Goal: Task Accomplishment & Management: Complete application form

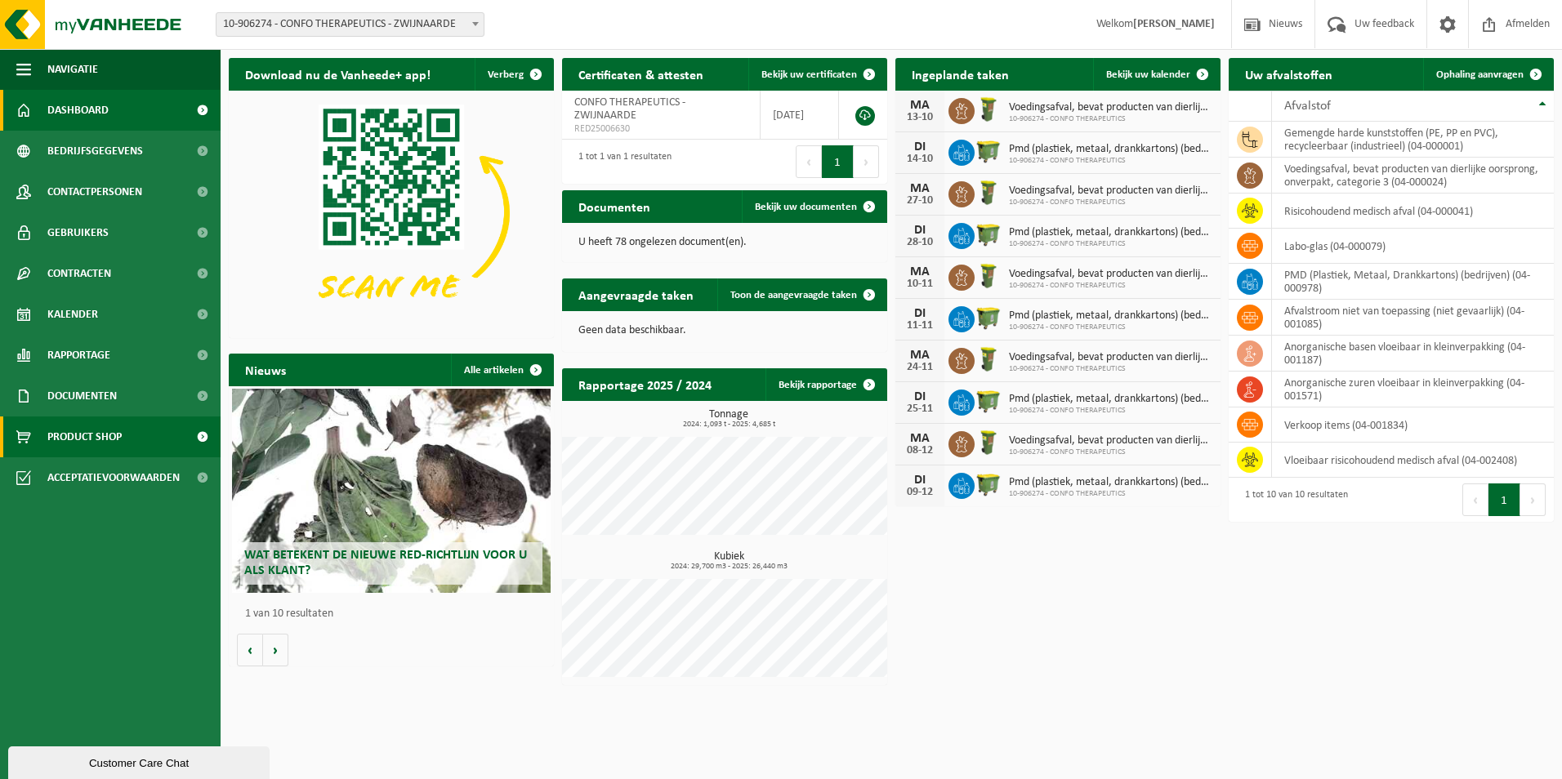
click at [176, 434] on link "Product Shop" at bounding box center [110, 437] width 221 height 41
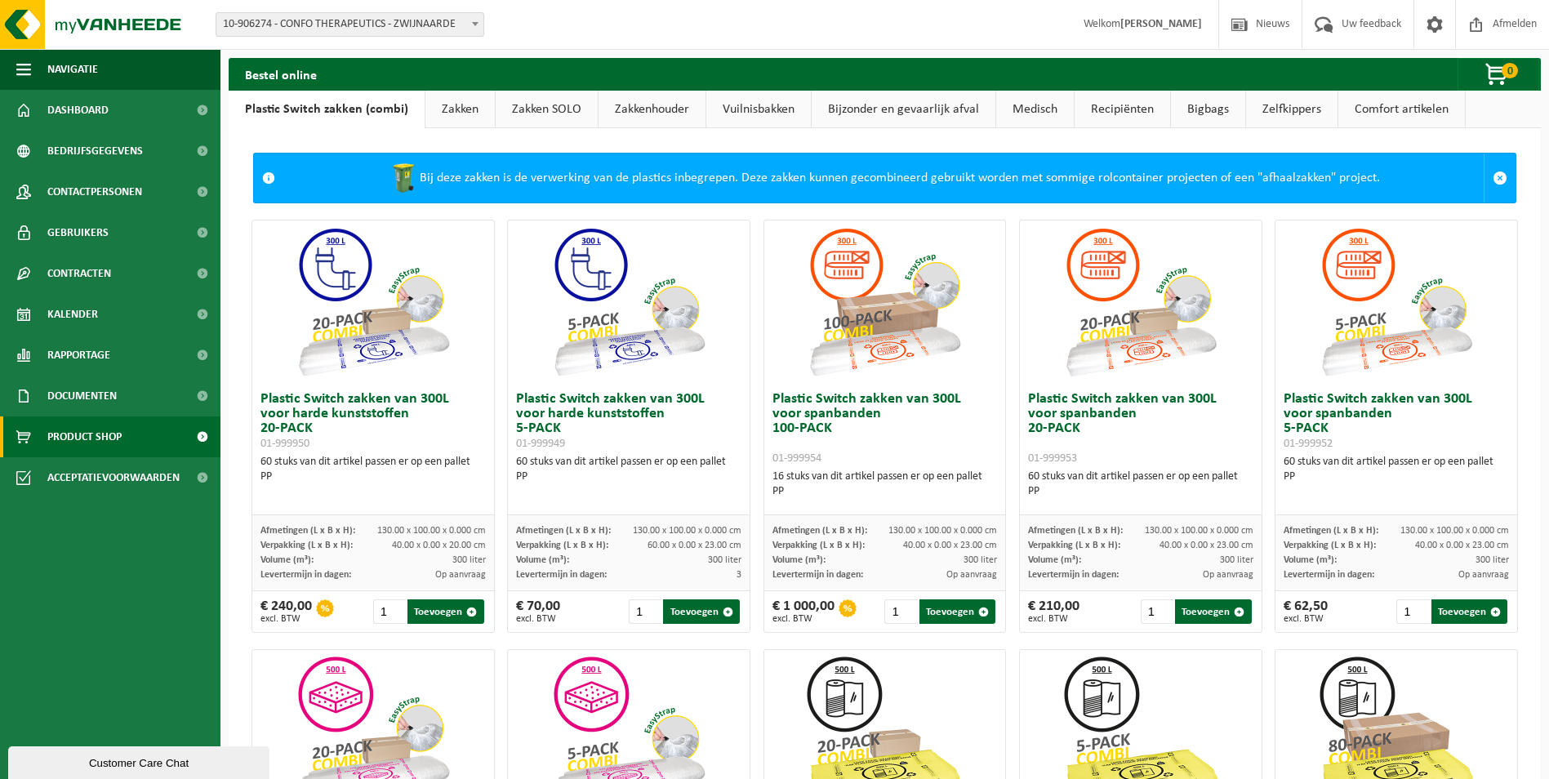
click at [917, 109] on link "Bijzonder en gevaarlijk afval" at bounding box center [904, 110] width 184 height 38
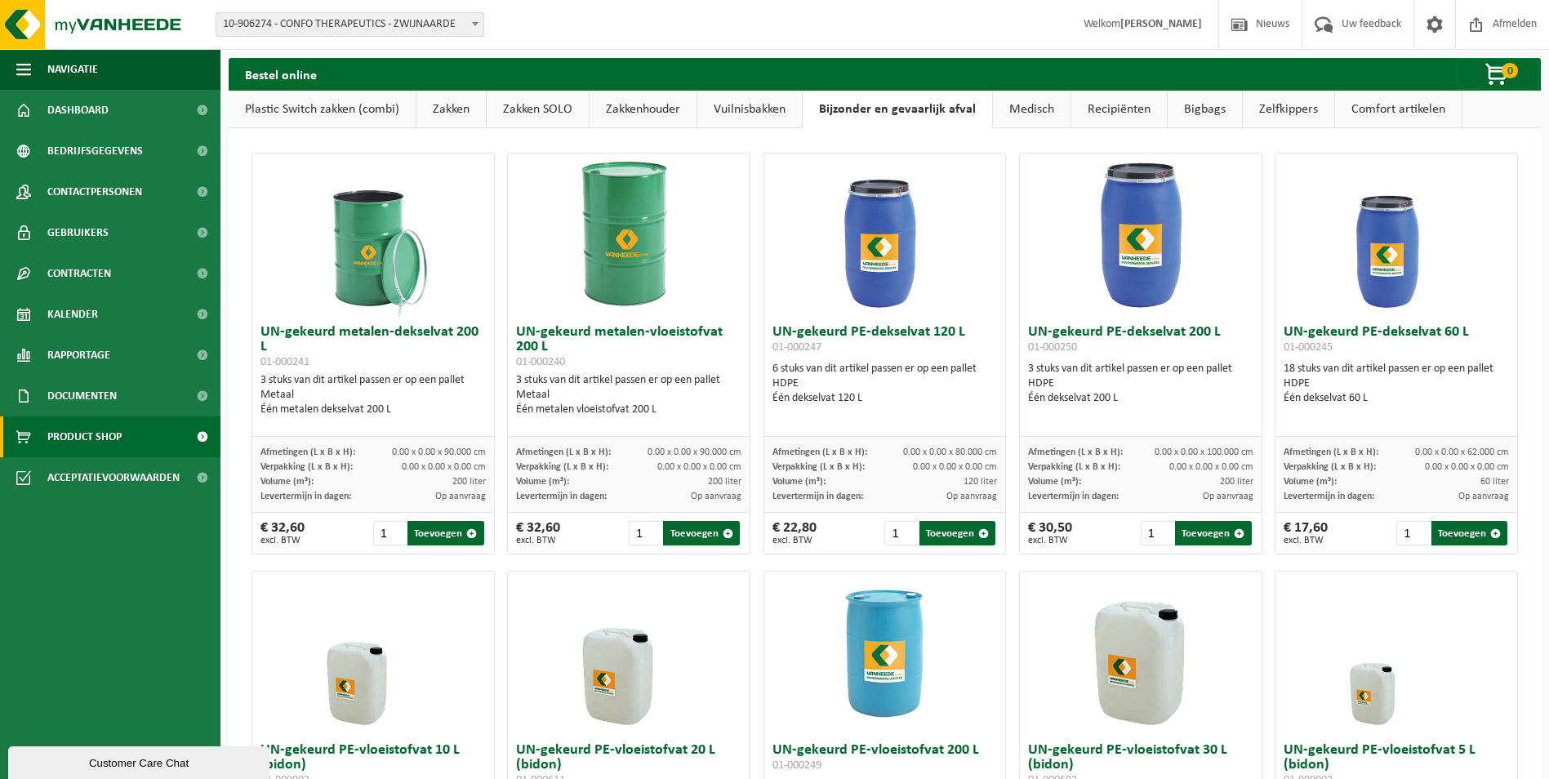
click at [1167, 33] on span "Welkom JAN TANGHE" at bounding box center [1142, 24] width 151 height 48
click at [91, 107] on span "Dashboard" at bounding box center [77, 110] width 61 height 41
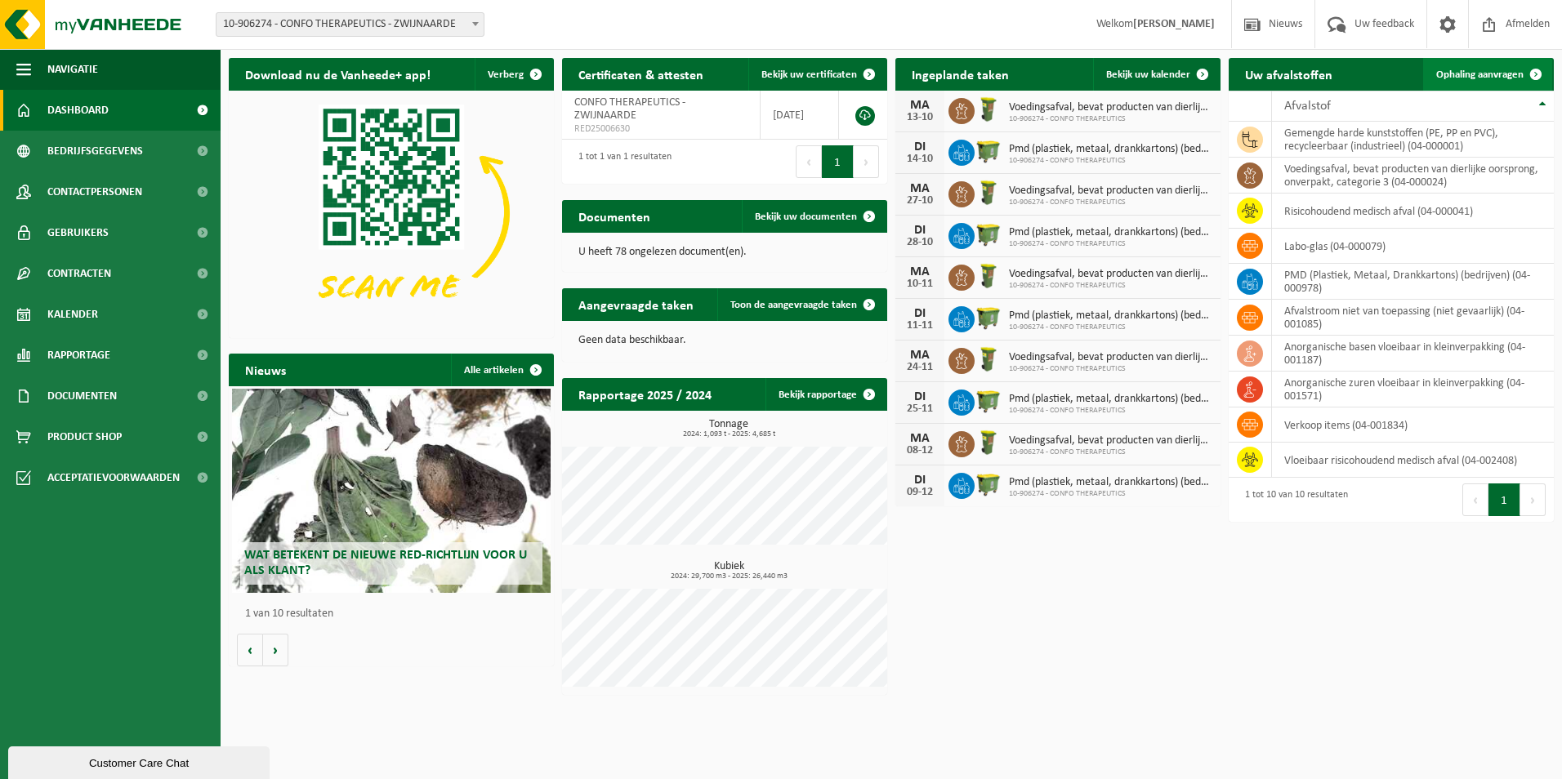
click at [1499, 74] on span "Ophaling aanvragen" at bounding box center [1479, 74] width 87 height 11
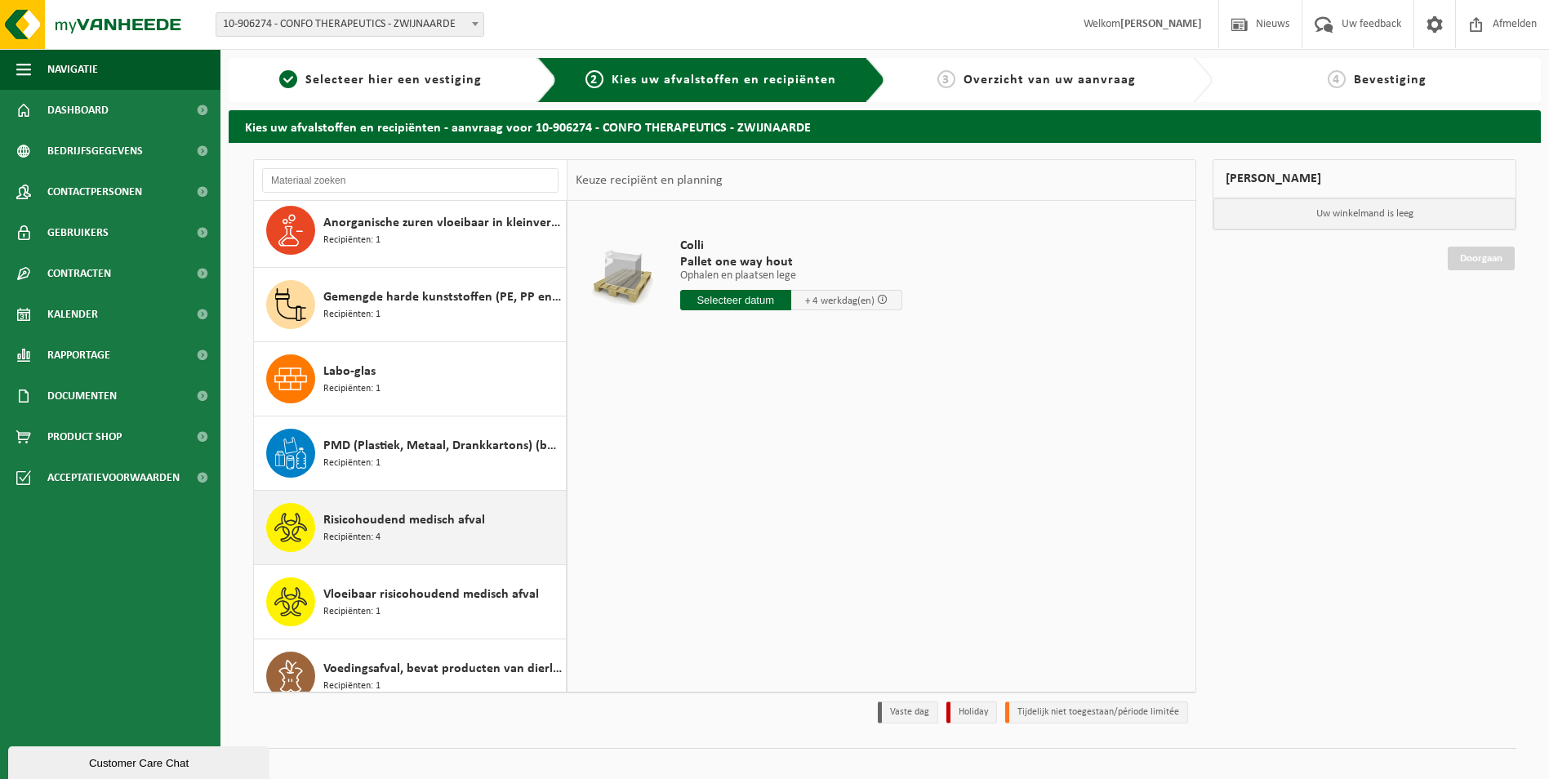
scroll to position [103, 0]
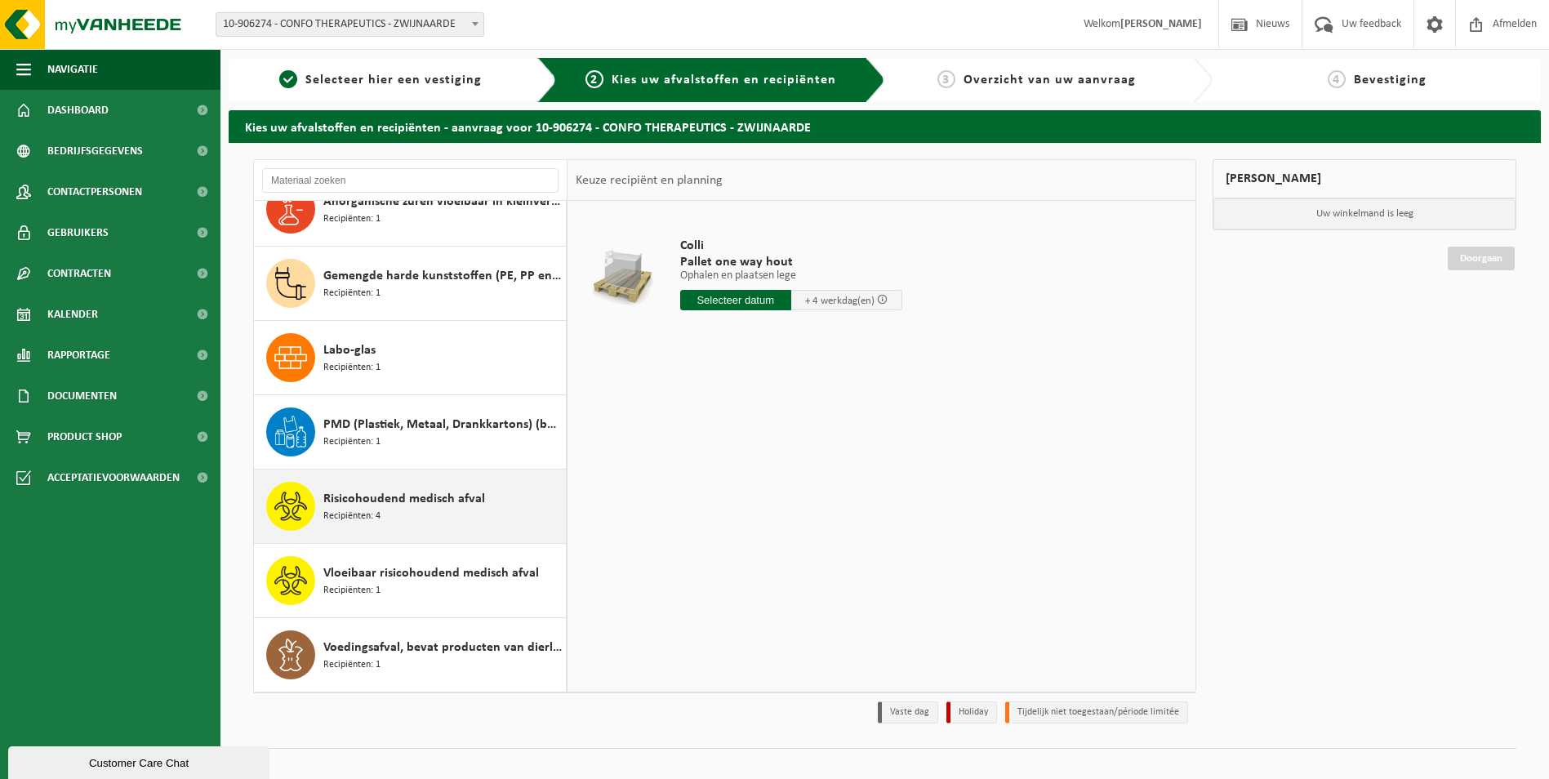
click at [491, 514] on div "Risicohoudend medisch afval Recipiënten: 4" at bounding box center [442, 506] width 238 height 49
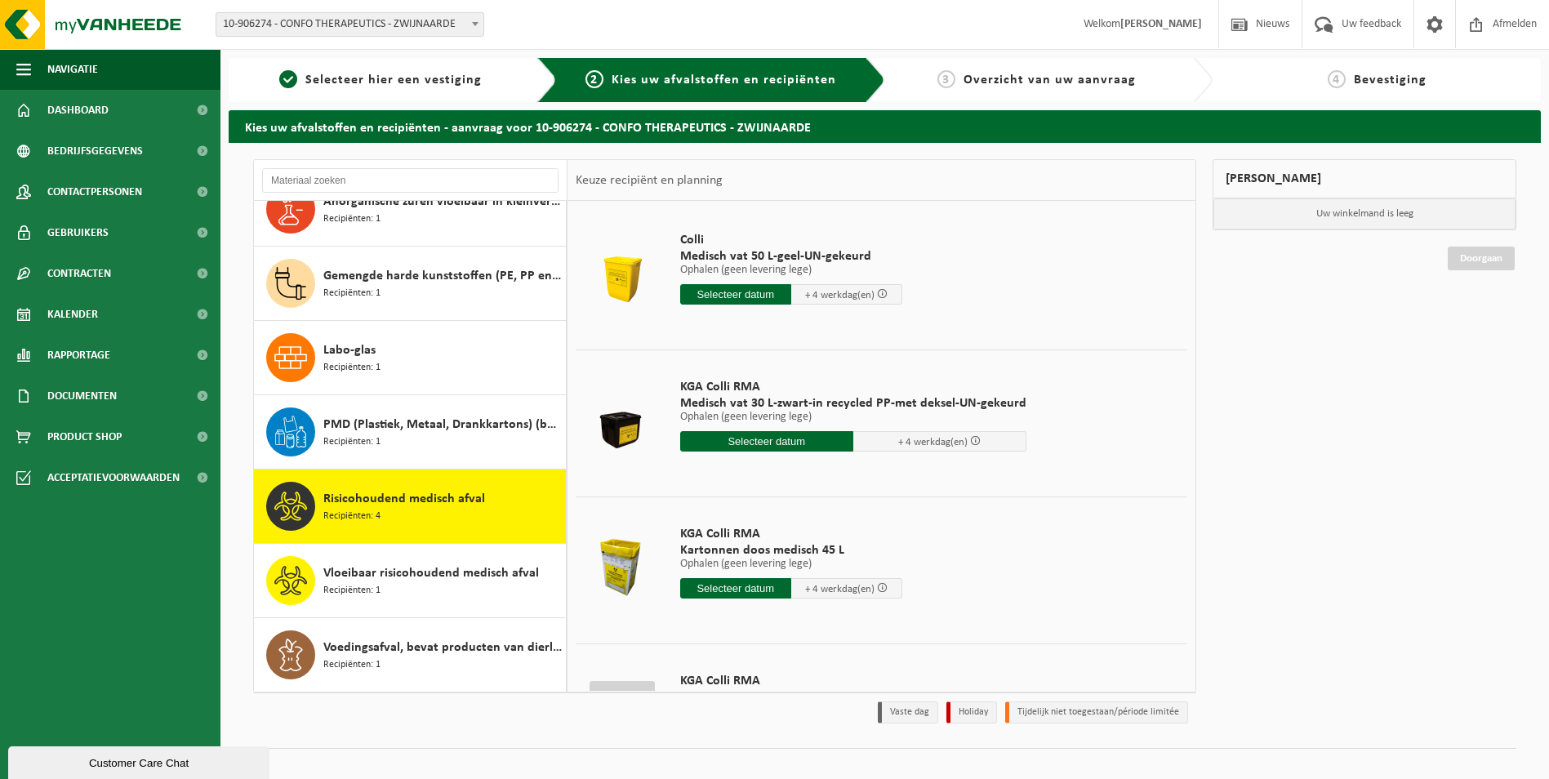
scroll to position [0, 0]
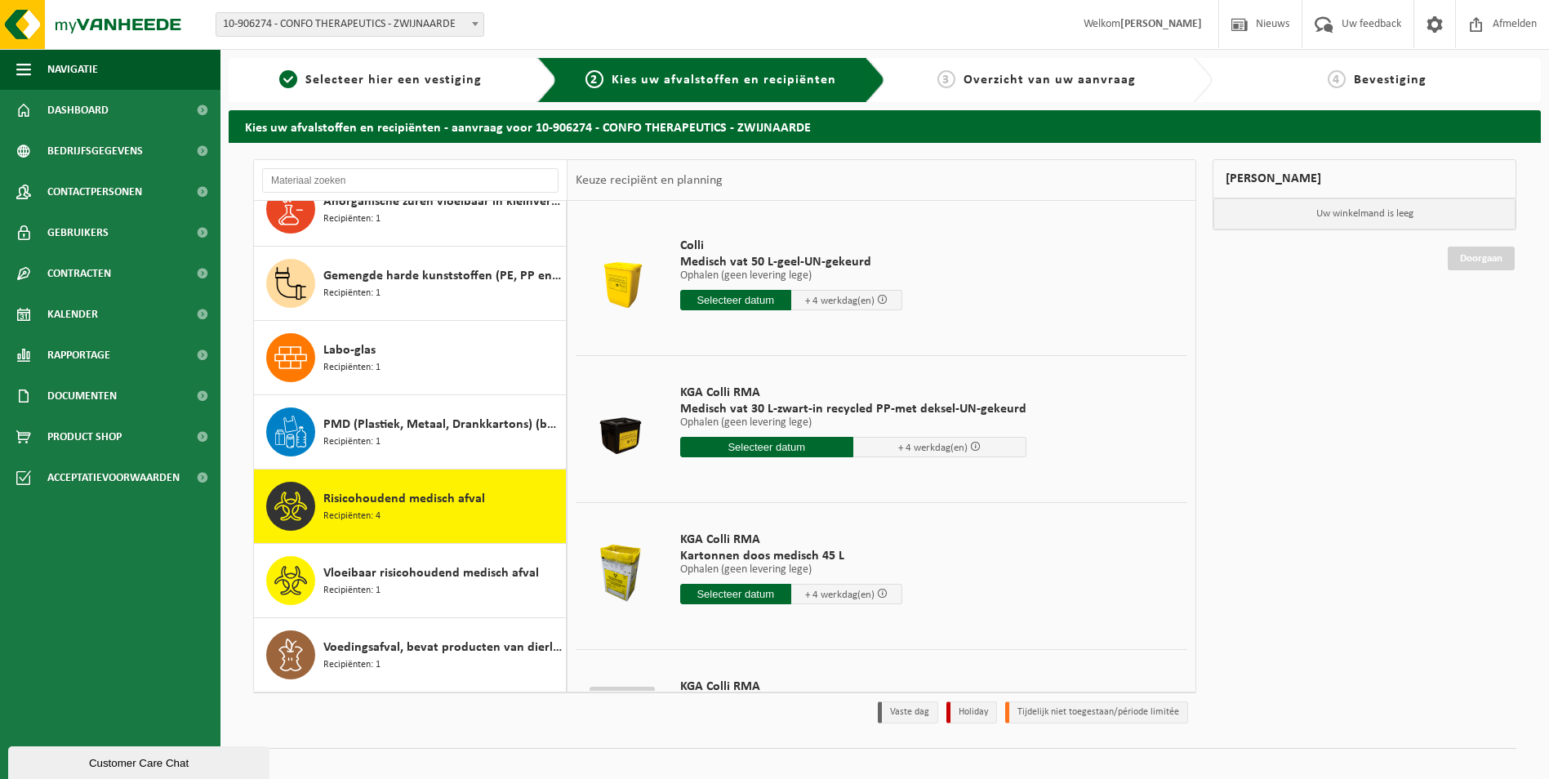
click at [714, 590] on input "text" at bounding box center [735, 594] width 111 height 20
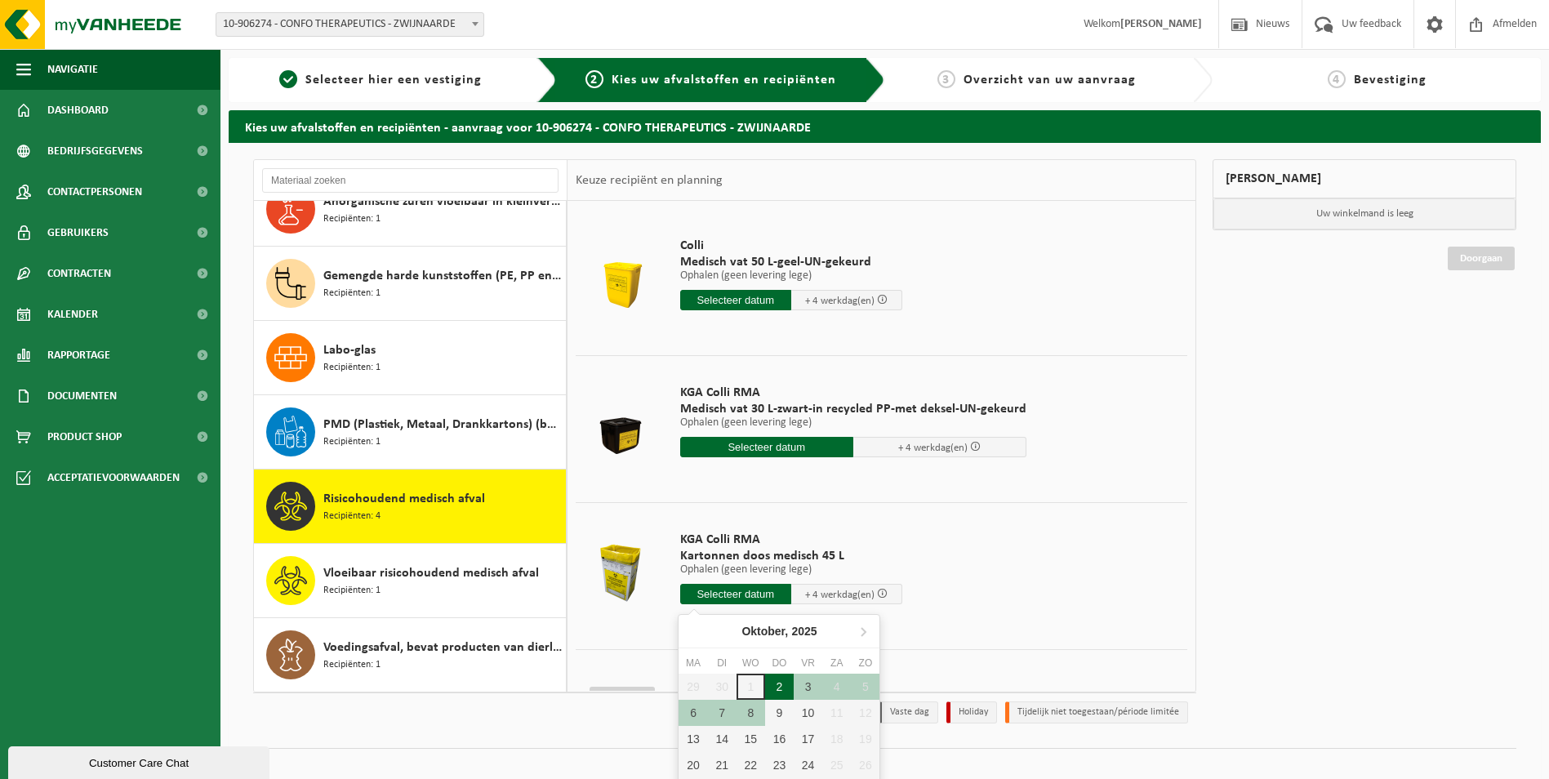
click at [782, 682] on div "2" at bounding box center [779, 687] width 29 height 26
type input "Van 2025-10-02"
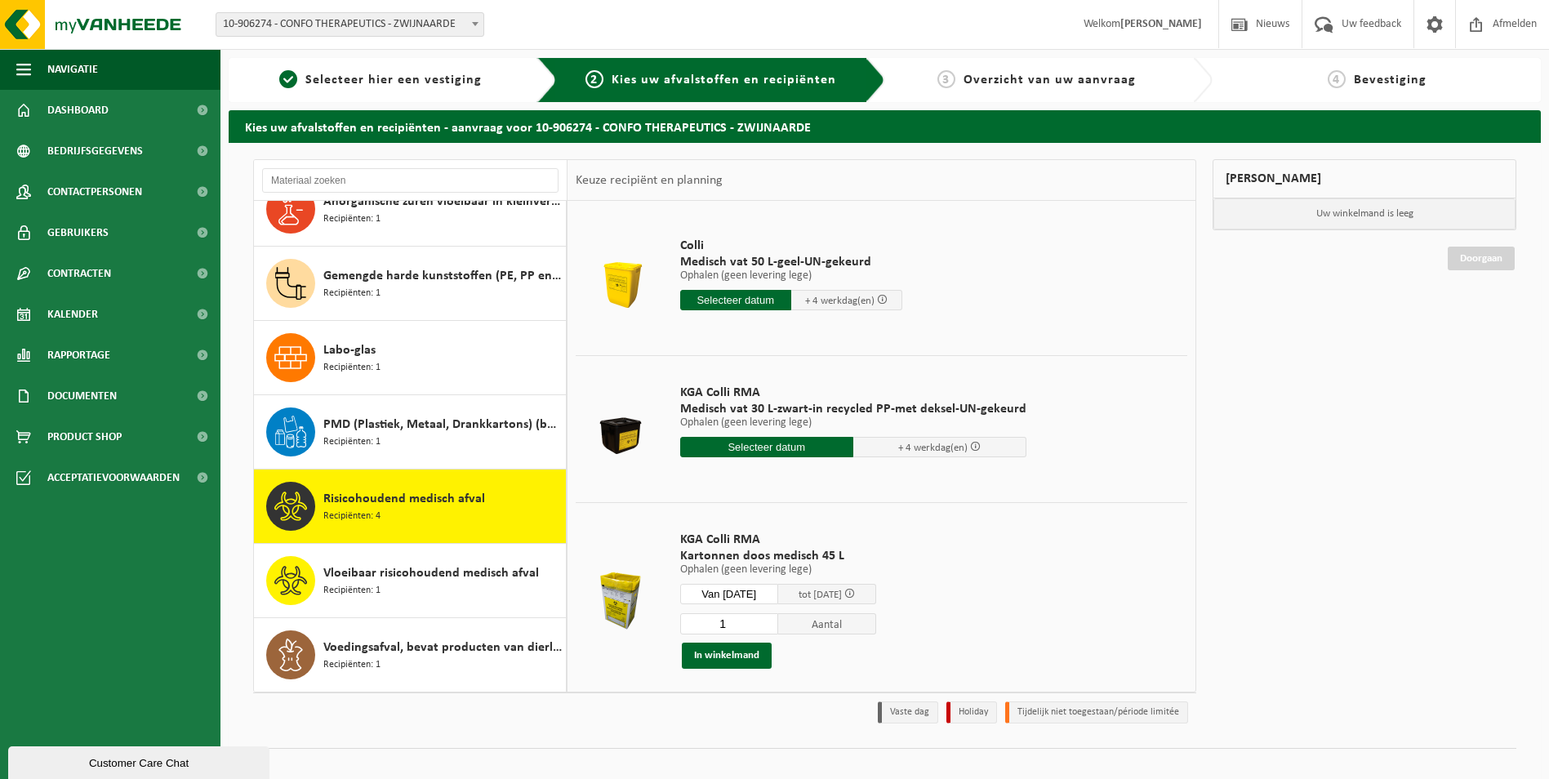
click at [737, 626] on input "1" at bounding box center [729, 623] width 98 height 21
type input "32"
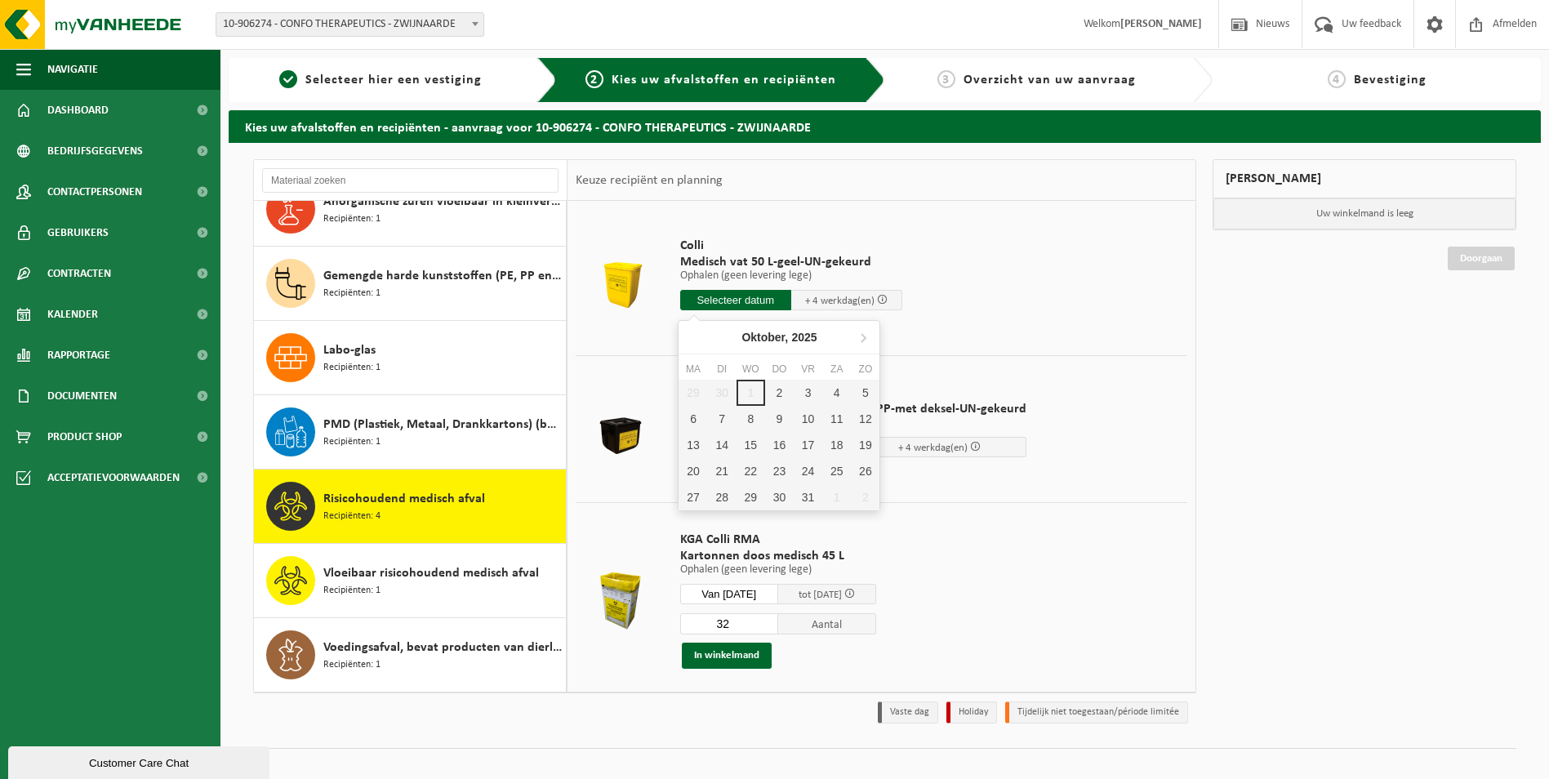
click at [740, 297] on input "text" at bounding box center [735, 300] width 111 height 20
click at [776, 386] on div "2" at bounding box center [779, 393] width 29 height 26
type input "Van 2025-10-02"
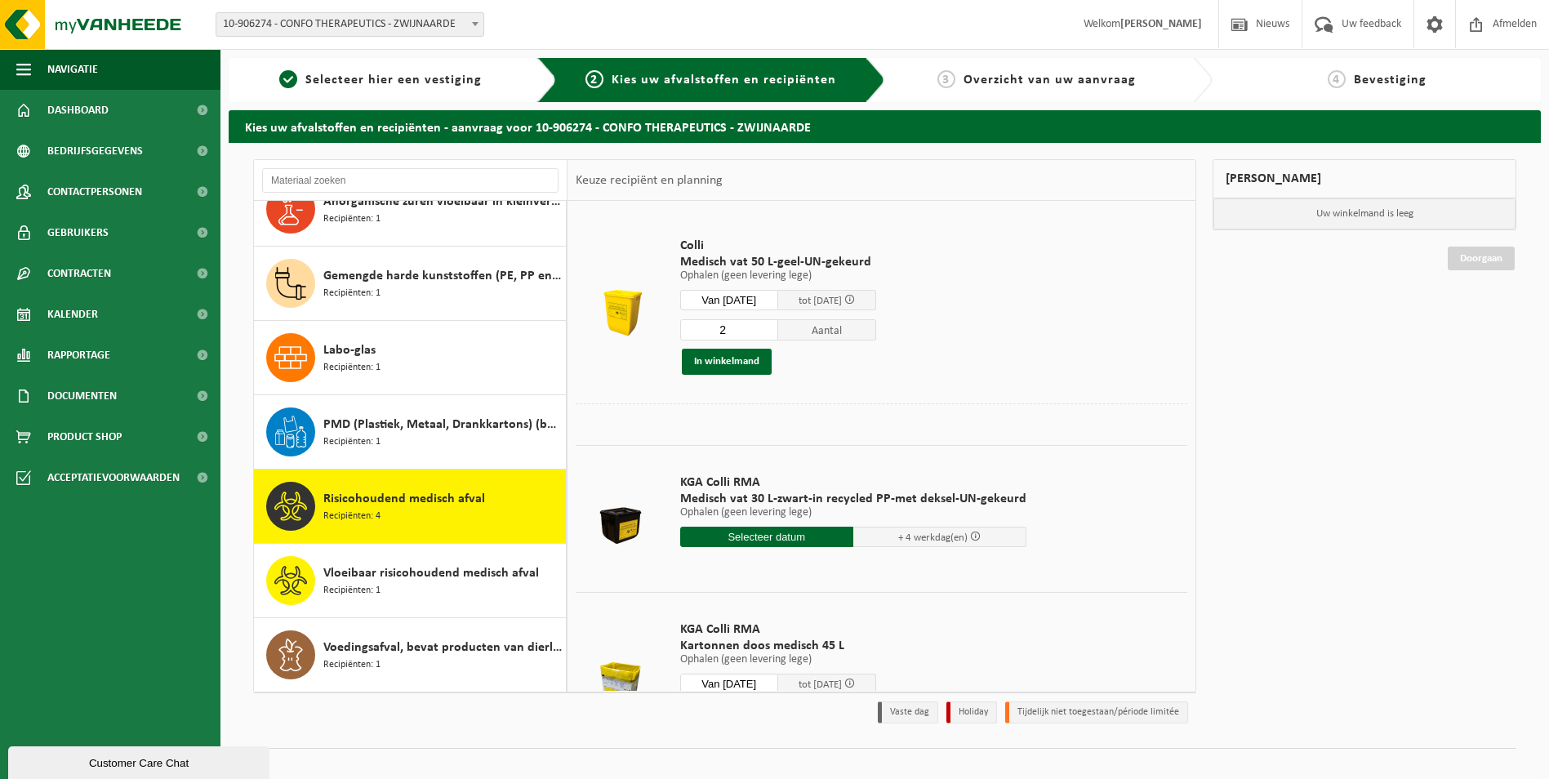
click at [777, 329] on input "2" at bounding box center [729, 329] width 98 height 21
click at [777, 329] on input "3" at bounding box center [729, 329] width 98 height 21
click at [777, 329] on input "4" at bounding box center [729, 329] width 98 height 21
click at [777, 329] on input "5" at bounding box center [729, 329] width 98 height 21
click at [777, 329] on input "6" at bounding box center [729, 329] width 98 height 21
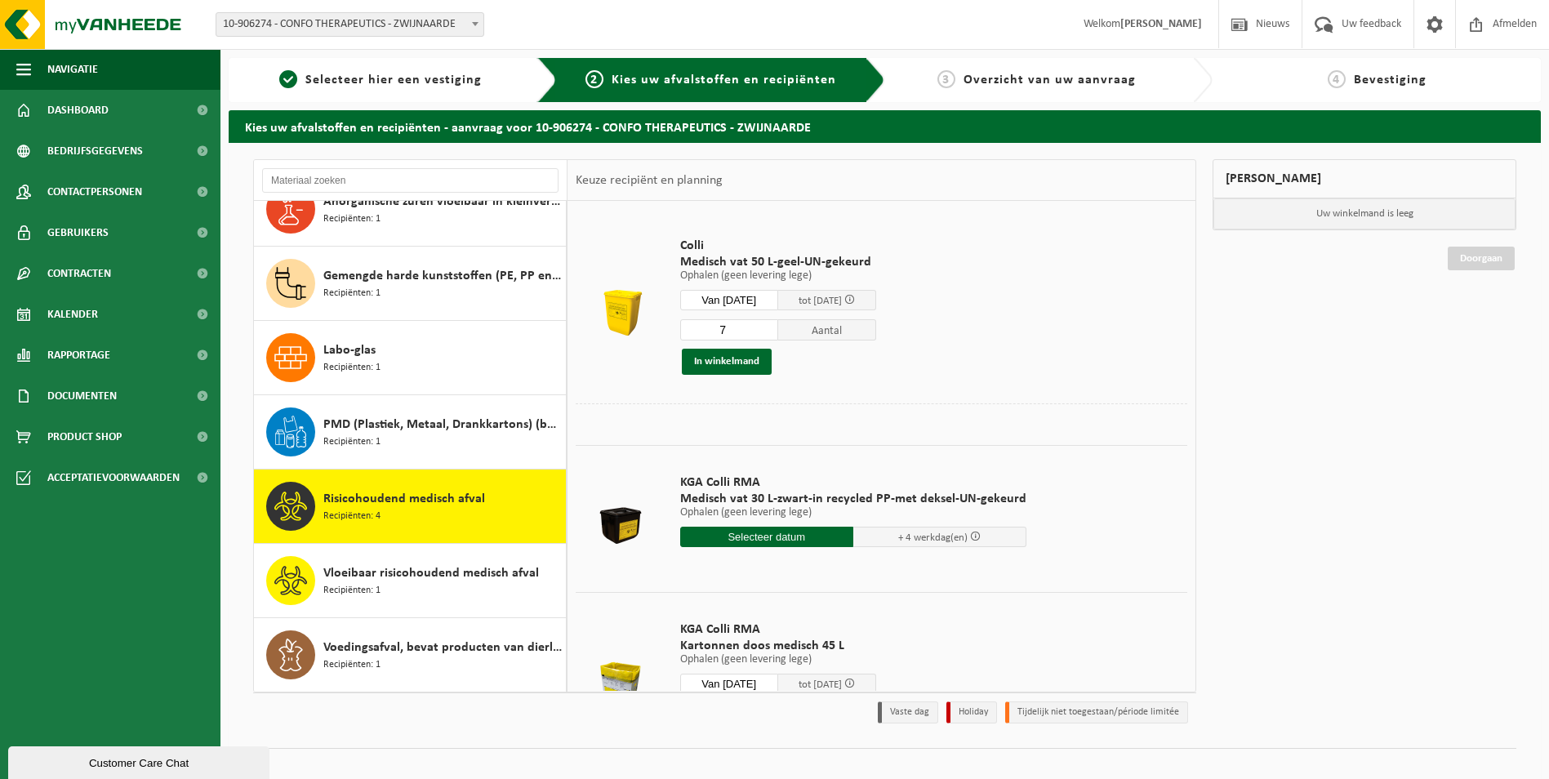
click at [777, 329] on input "7" at bounding box center [729, 329] width 98 height 21
click at [777, 329] on input "8" at bounding box center [729, 329] width 98 height 21
click at [777, 329] on input "9" at bounding box center [729, 329] width 98 height 21
click at [777, 329] on input "10" at bounding box center [729, 329] width 98 height 21
click at [777, 329] on input "11" at bounding box center [729, 329] width 98 height 21
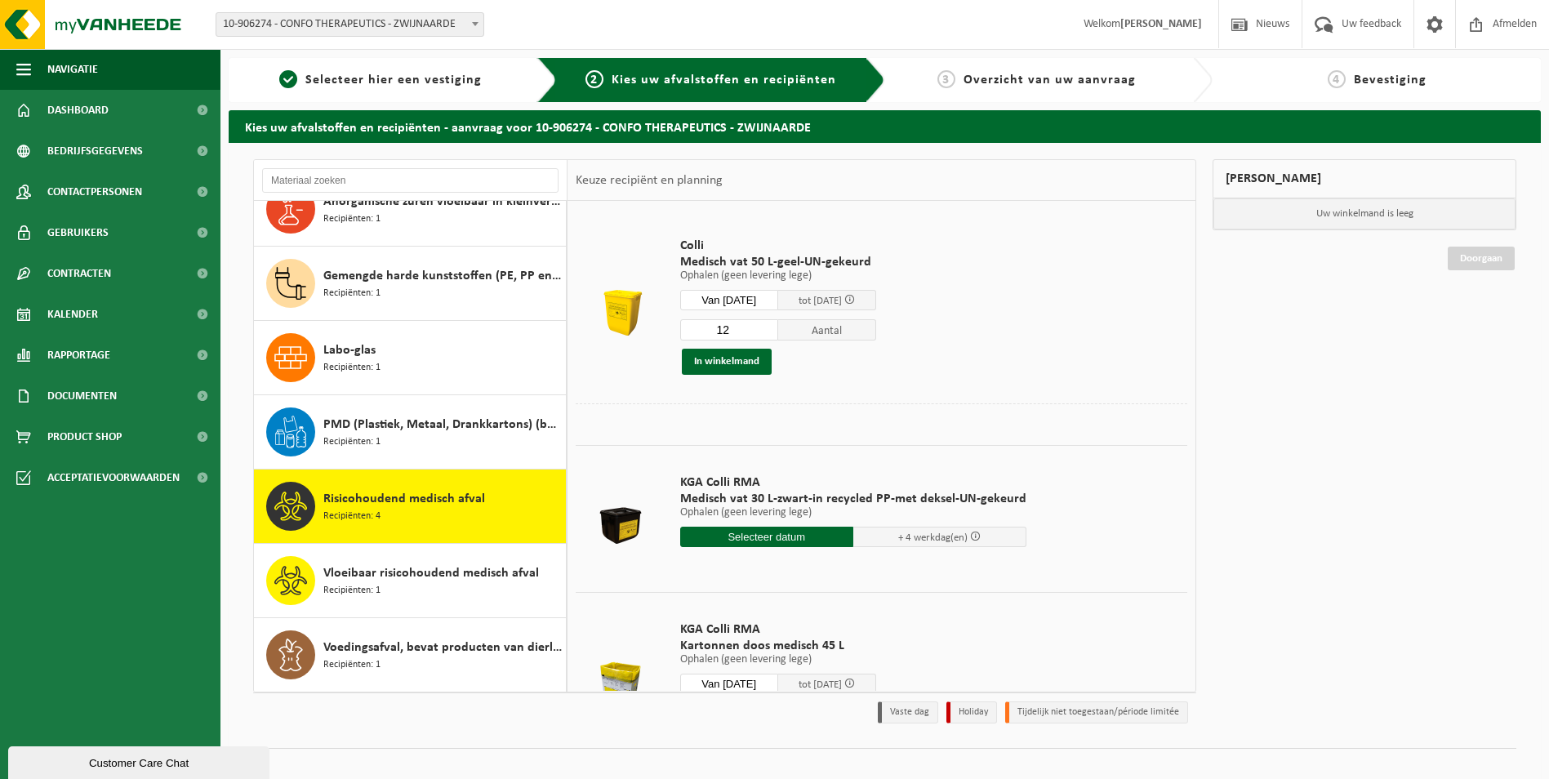
click at [777, 329] on input "12" at bounding box center [729, 329] width 98 height 21
click at [777, 329] on input "13" at bounding box center [729, 329] width 98 height 21
click at [777, 329] on input "14" at bounding box center [729, 329] width 98 height 21
click at [777, 329] on input "15" at bounding box center [729, 329] width 98 height 21
click at [777, 329] on input "16" at bounding box center [729, 329] width 98 height 21
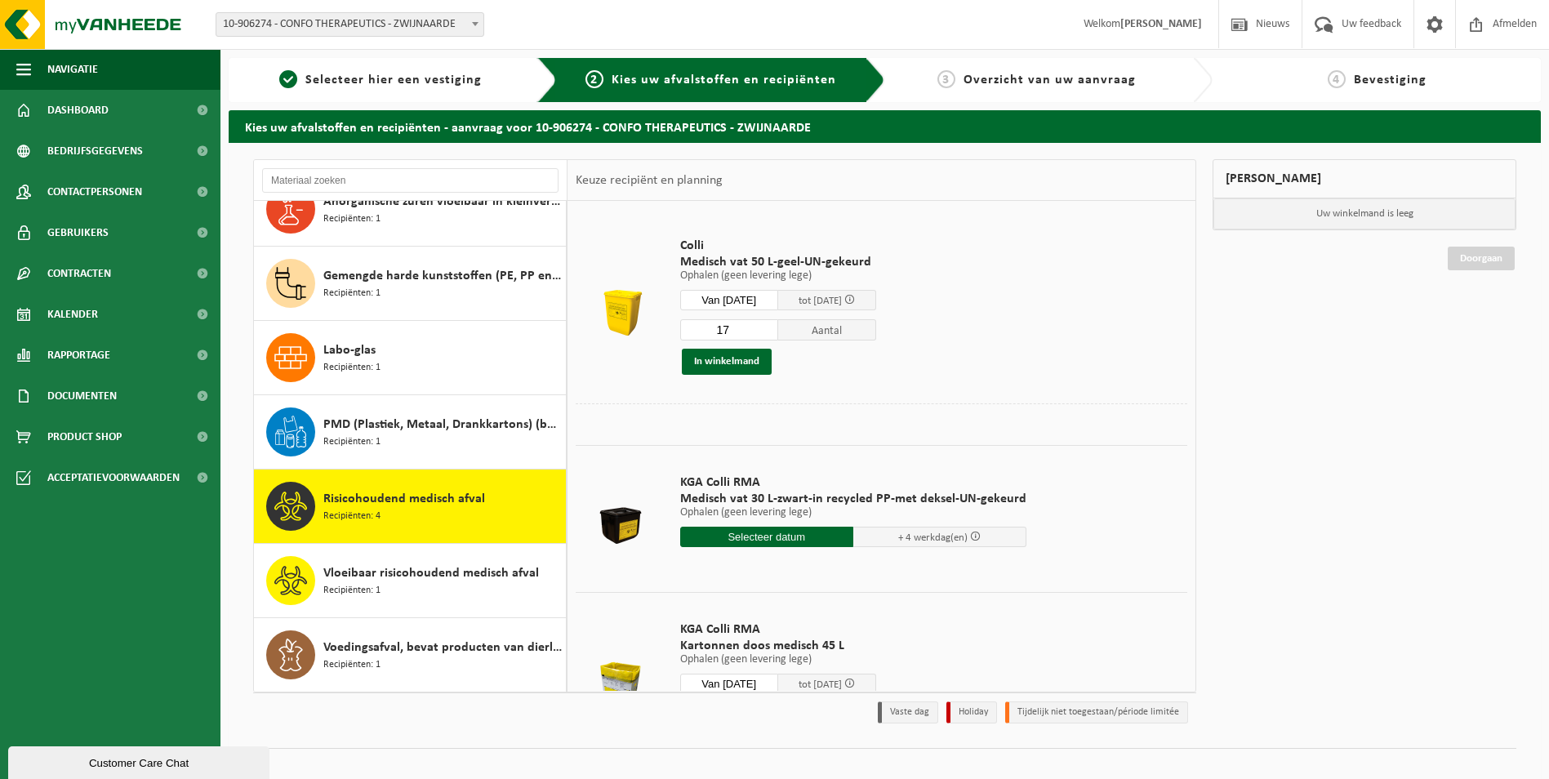
click at [777, 329] on input "17" at bounding box center [729, 329] width 98 height 21
click at [777, 329] on input "18" at bounding box center [729, 329] width 98 height 21
click at [777, 329] on input "19" at bounding box center [729, 329] width 98 height 21
click at [777, 329] on input "20" at bounding box center [729, 329] width 98 height 21
click at [777, 329] on input "21" at bounding box center [729, 329] width 98 height 21
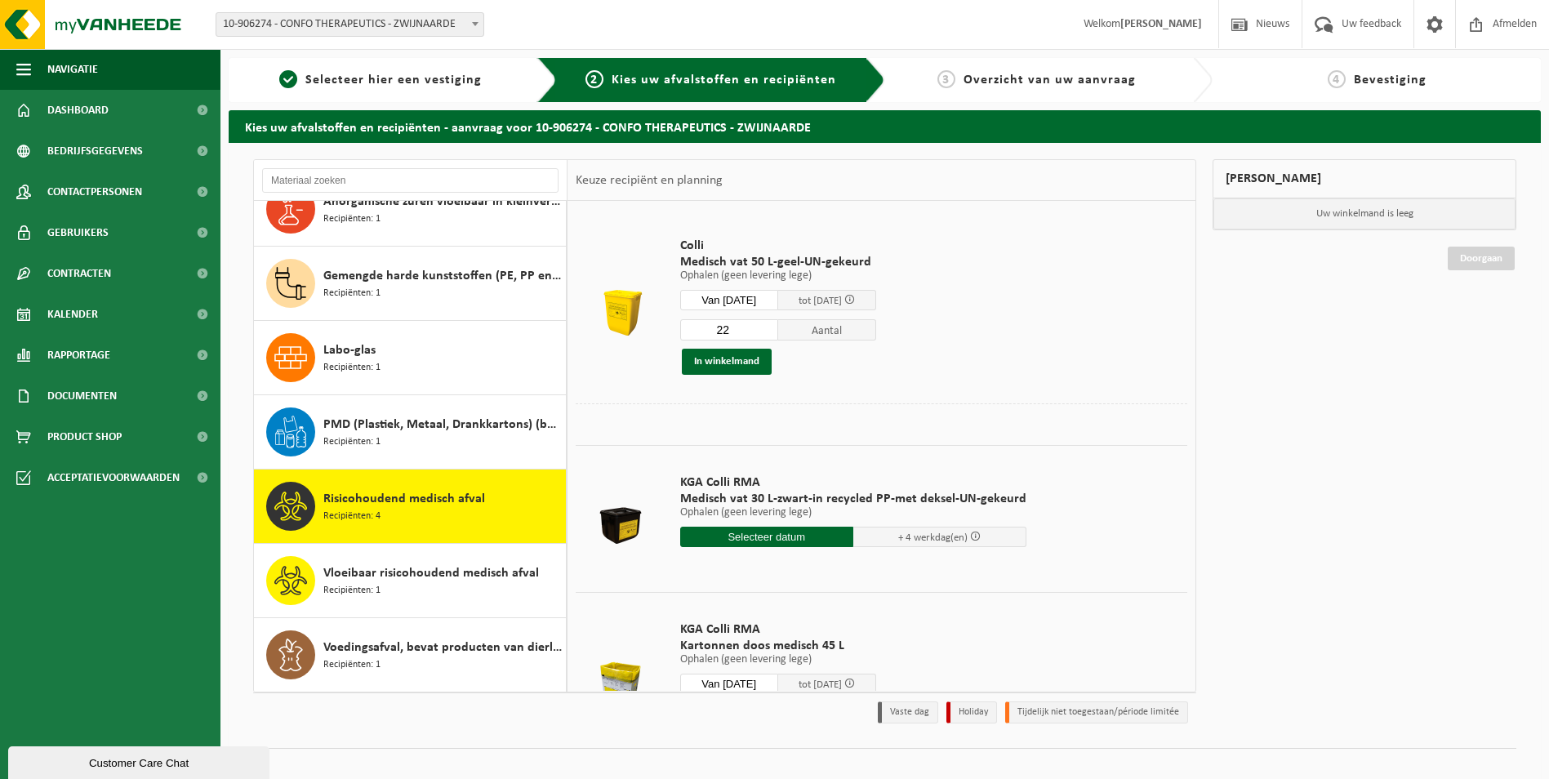
click at [777, 329] on input "22" at bounding box center [729, 329] width 98 height 21
click at [777, 329] on input "23" at bounding box center [729, 329] width 98 height 21
click at [777, 329] on input "24" at bounding box center [729, 329] width 98 height 21
click at [777, 329] on input "25" at bounding box center [729, 329] width 98 height 21
click at [777, 329] on input "26" at bounding box center [729, 329] width 98 height 21
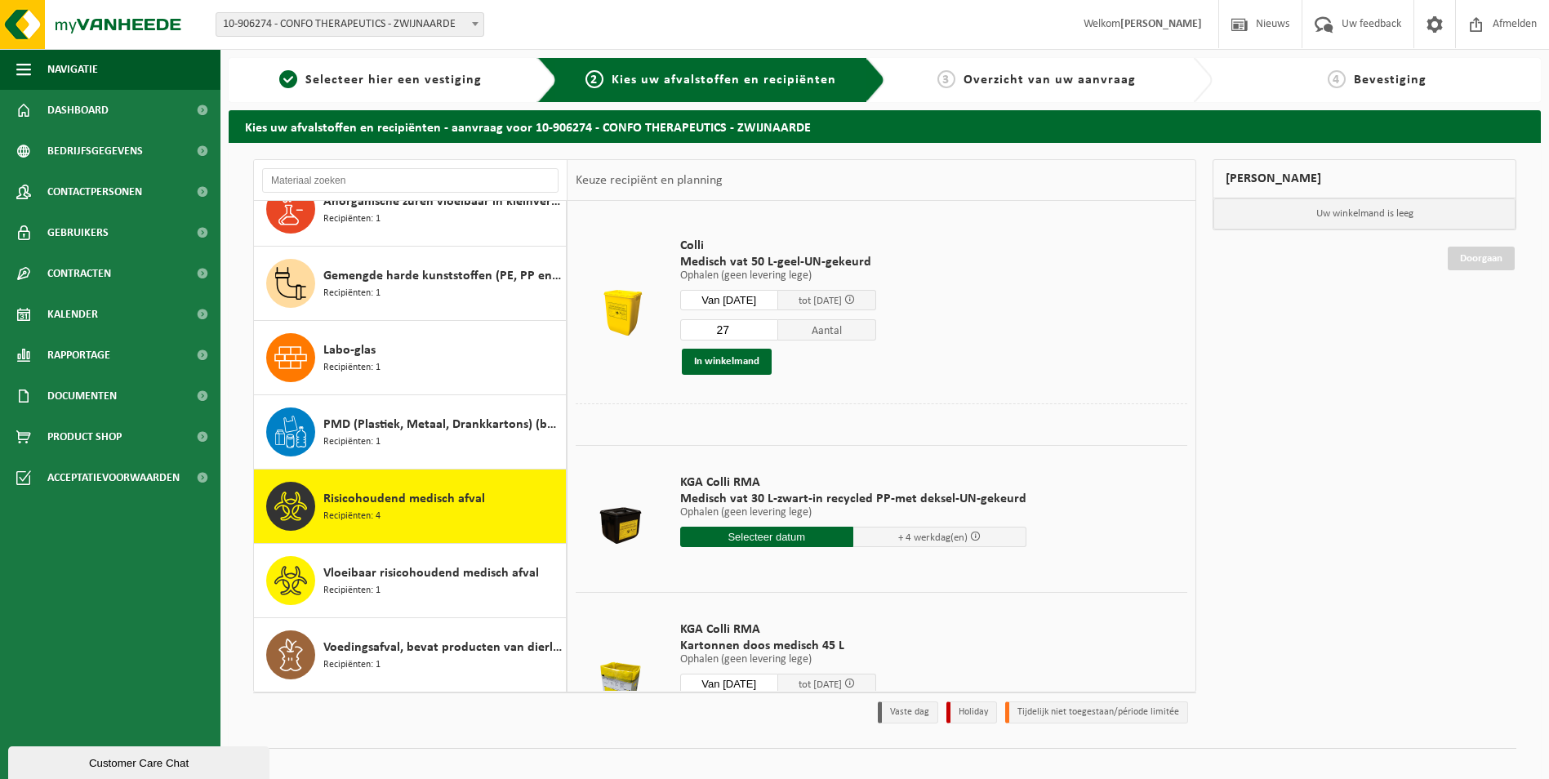
click at [777, 329] on input "27" at bounding box center [729, 329] width 98 height 21
click at [777, 329] on input "28" at bounding box center [729, 329] width 98 height 21
click at [777, 329] on input "29" at bounding box center [729, 329] width 98 height 21
click at [777, 329] on input "30" at bounding box center [729, 329] width 98 height 21
click at [777, 329] on input "31" at bounding box center [729, 329] width 98 height 21
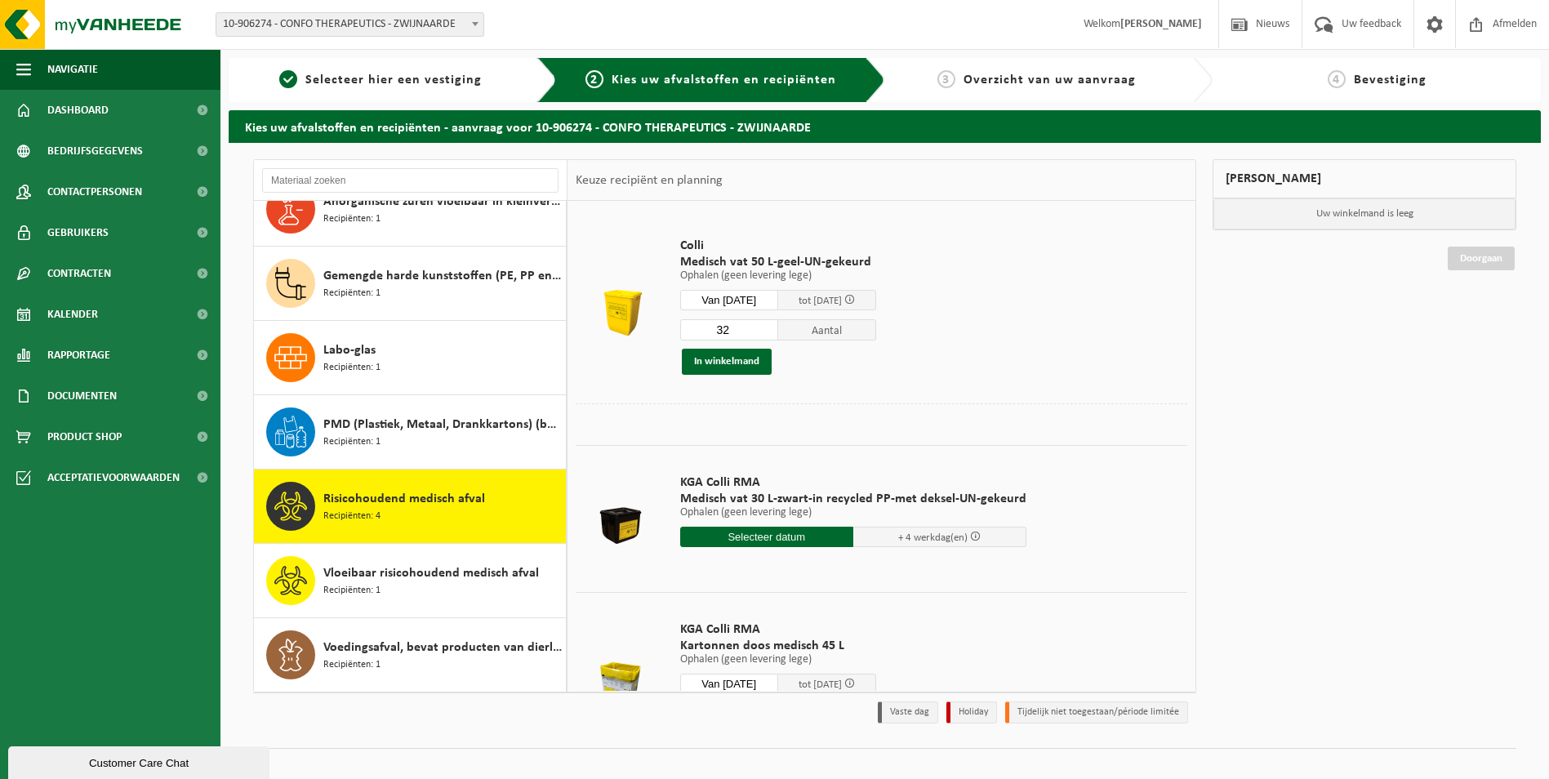
click at [777, 329] on input "32" at bounding box center [729, 329] width 98 height 21
click at [777, 329] on input "33" at bounding box center [729, 329] width 98 height 21
click at [777, 329] on input "34" at bounding box center [729, 329] width 98 height 21
type input "35"
click at [777, 329] on input "35" at bounding box center [729, 329] width 98 height 21
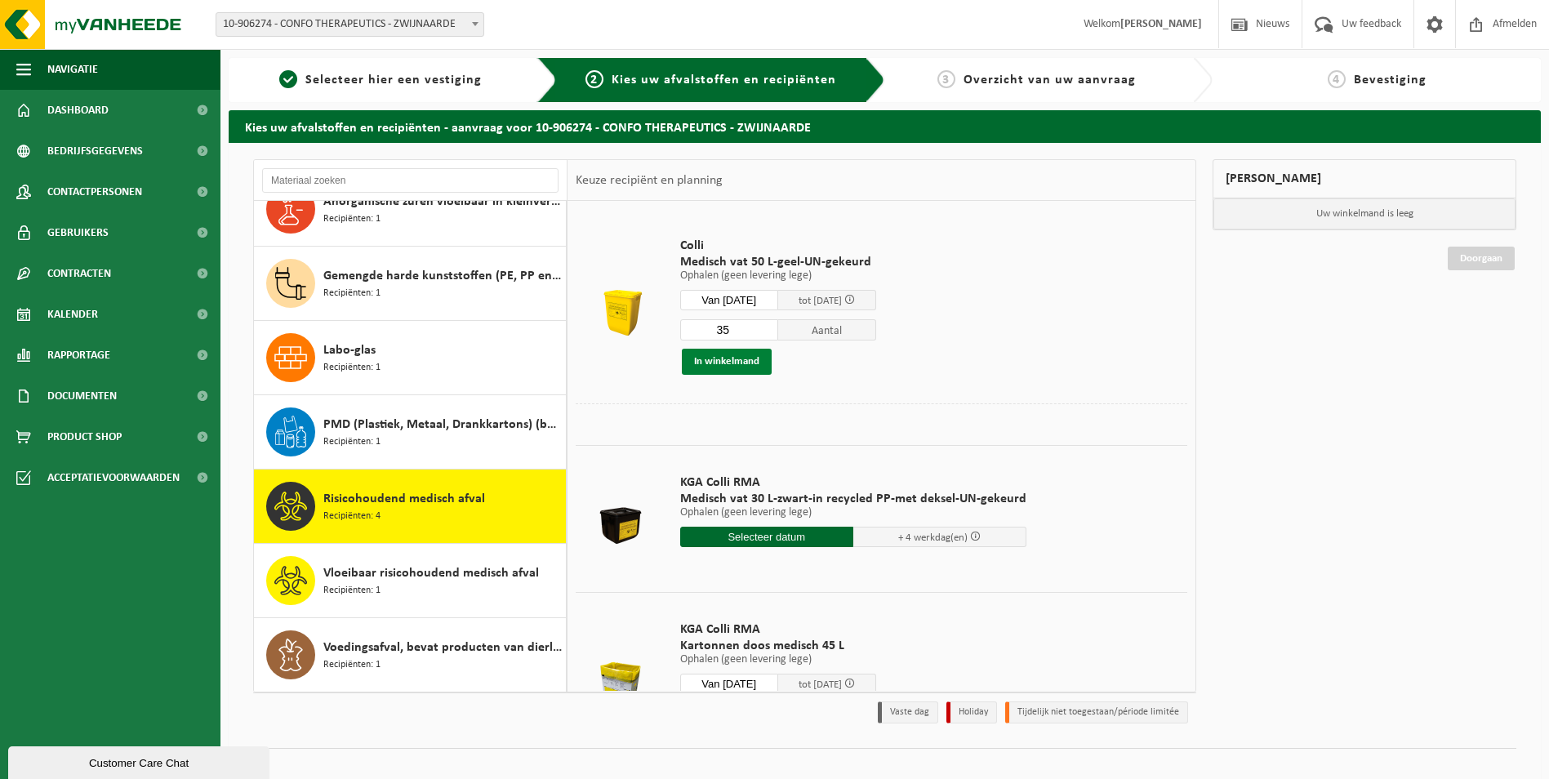
click at [742, 359] on button "In winkelmand" at bounding box center [727, 362] width 90 height 26
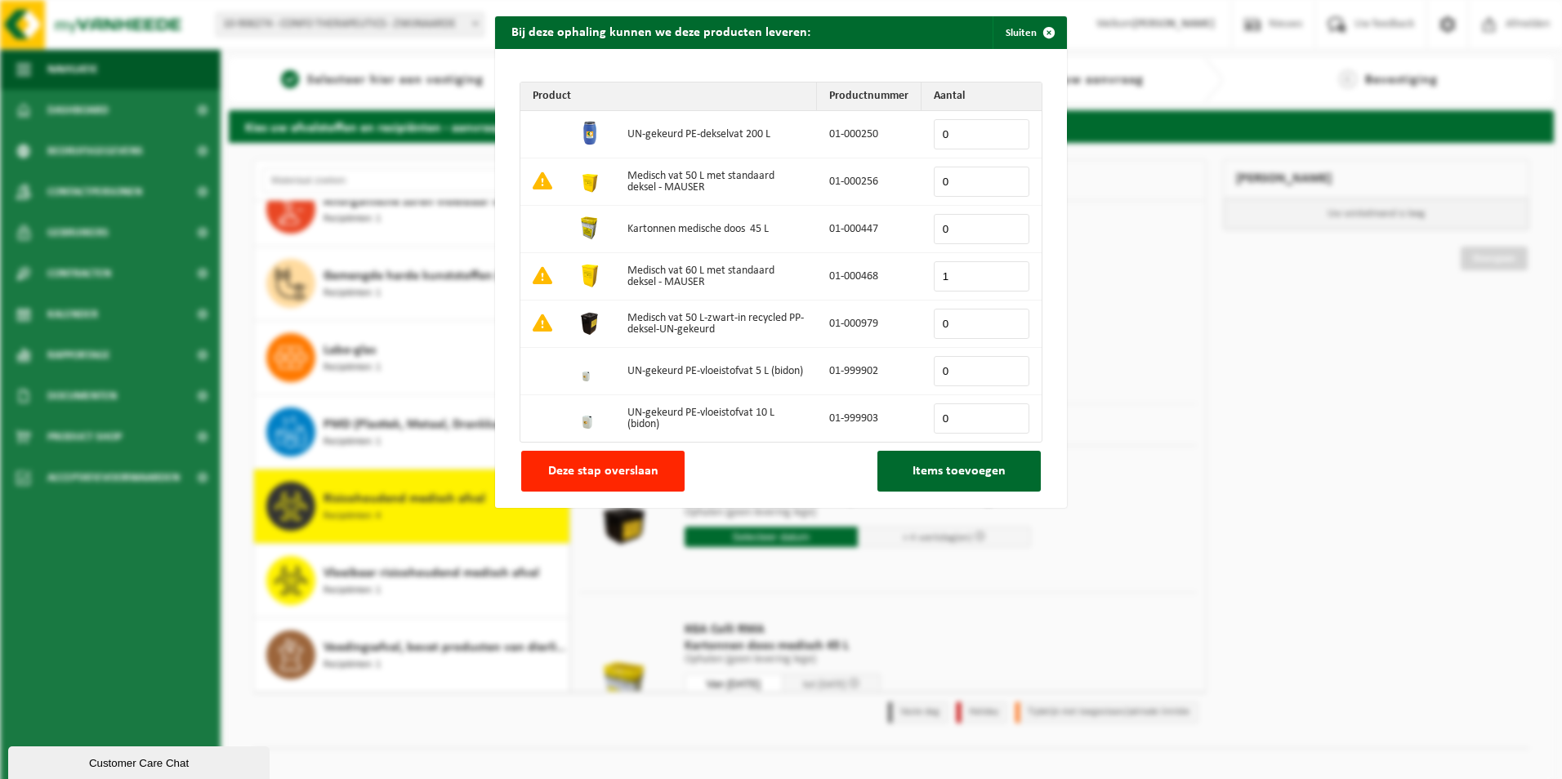
click at [1008, 274] on input "1" at bounding box center [981, 276] width 96 height 30
click at [1008, 274] on input "2" at bounding box center [981, 276] width 96 height 30
click at [1008, 274] on input "3" at bounding box center [981, 276] width 96 height 30
click at [1008, 274] on input "4" at bounding box center [981, 276] width 96 height 30
click at [1008, 274] on input "5" at bounding box center [981, 276] width 96 height 30
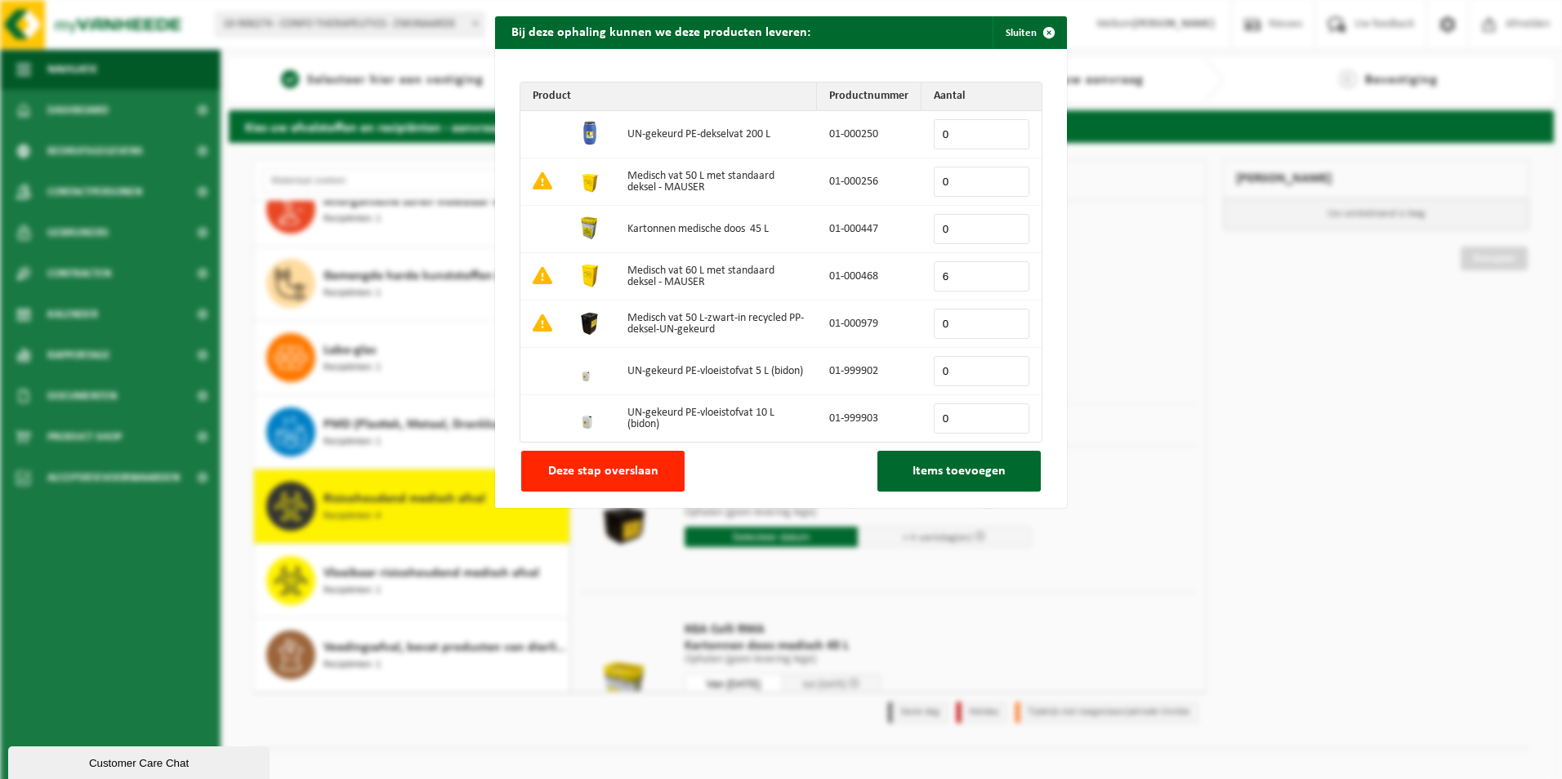
click at [1008, 274] on input "6" at bounding box center [981, 276] width 96 height 30
click at [1008, 274] on input "7" at bounding box center [981, 276] width 96 height 30
click at [1008, 274] on input "8" at bounding box center [981, 276] width 96 height 30
click at [1008, 274] on input "9" at bounding box center [981, 276] width 96 height 30
click at [1008, 274] on input "10" at bounding box center [981, 276] width 96 height 30
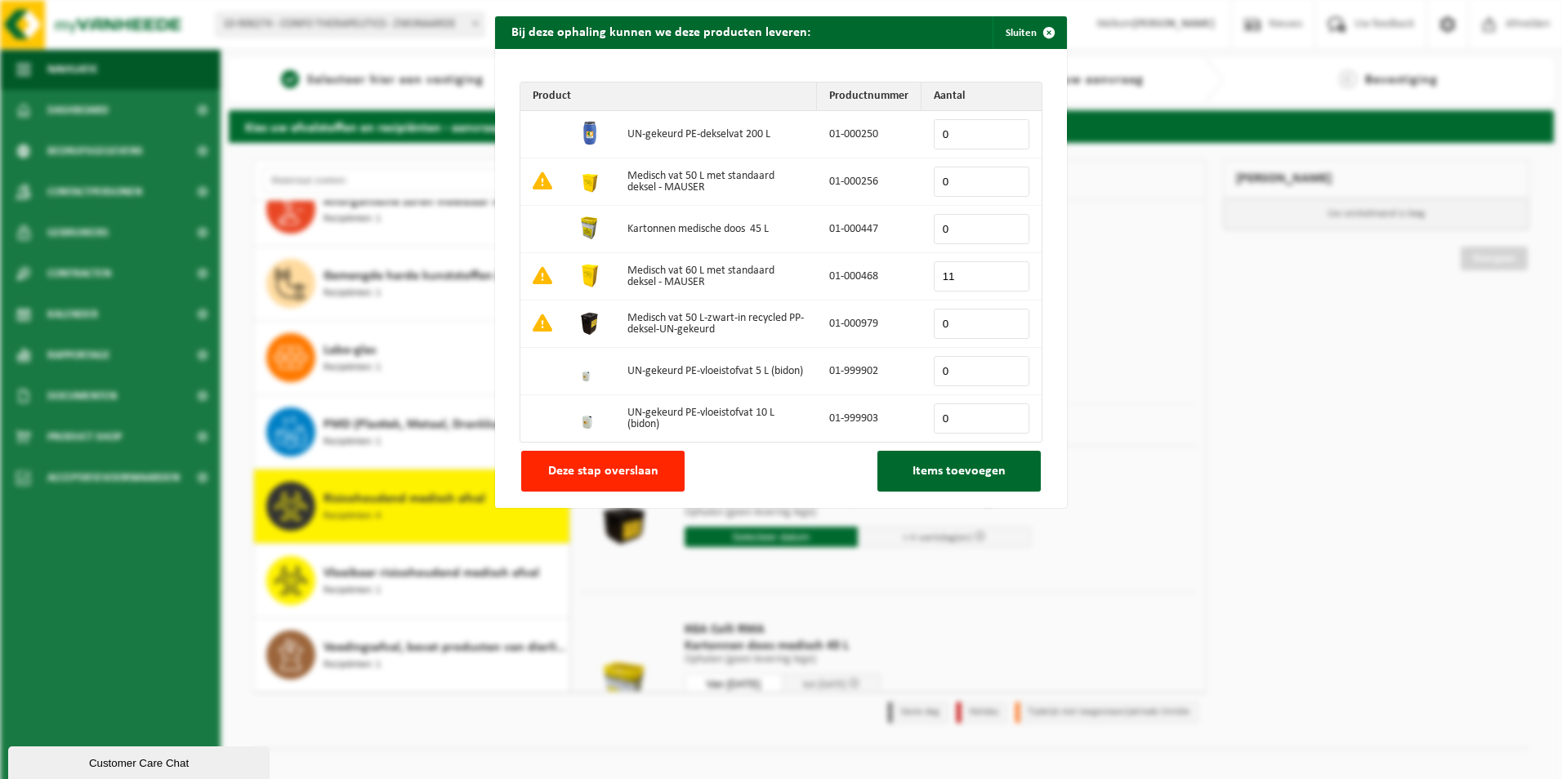
click at [1008, 274] on input "11" at bounding box center [981, 276] width 96 height 30
click at [1008, 274] on input "12" at bounding box center [981, 276] width 96 height 30
click at [1008, 274] on input "17" at bounding box center [981, 276] width 96 height 30
click at [1008, 274] on input "18" at bounding box center [981, 276] width 96 height 30
click at [1008, 274] on input "19" at bounding box center [981, 276] width 96 height 30
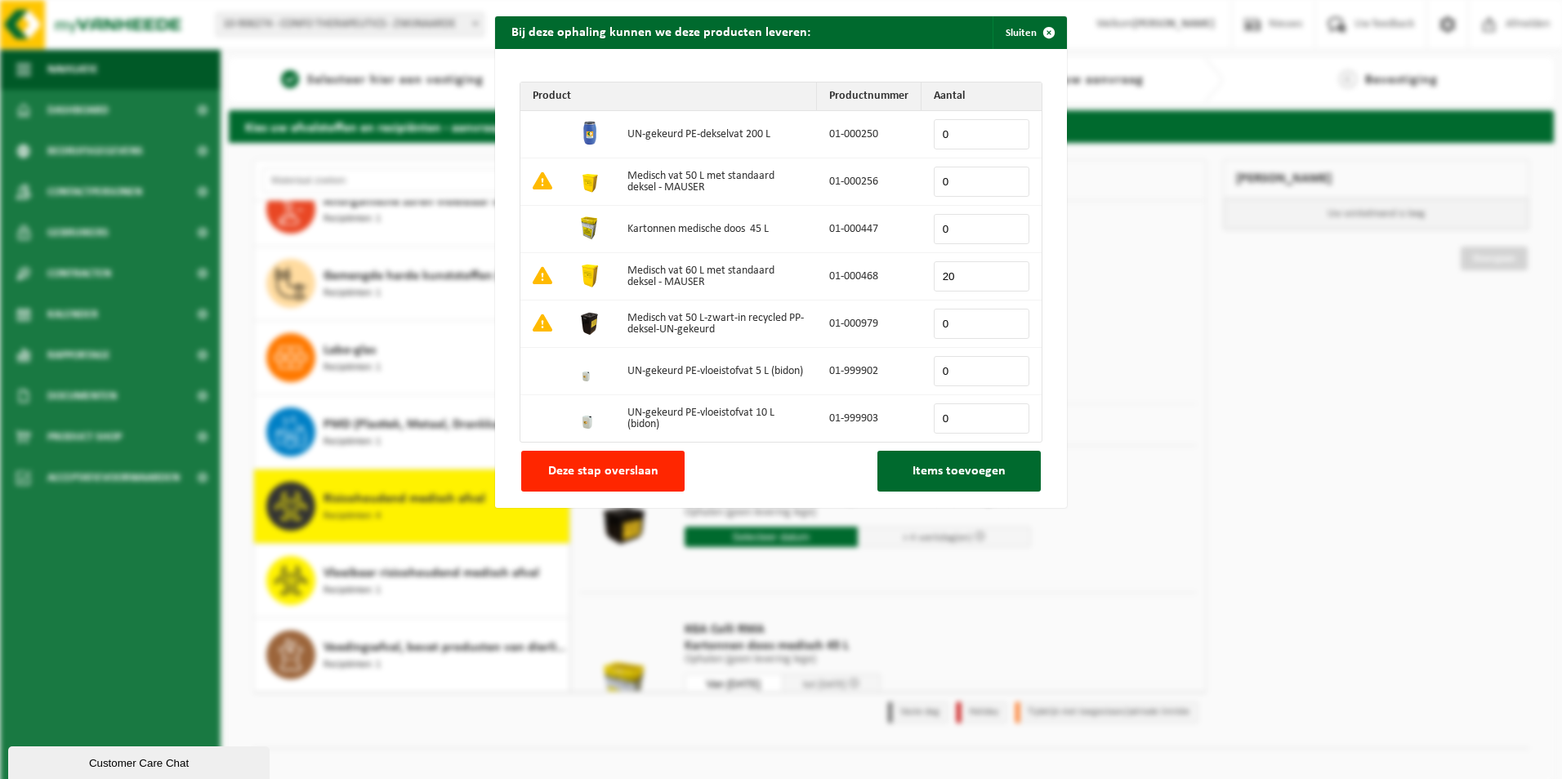
type input "20"
click at [1008, 274] on input "20" at bounding box center [981, 276] width 96 height 30
click at [1009, 221] on input "0" at bounding box center [981, 229] width 96 height 30
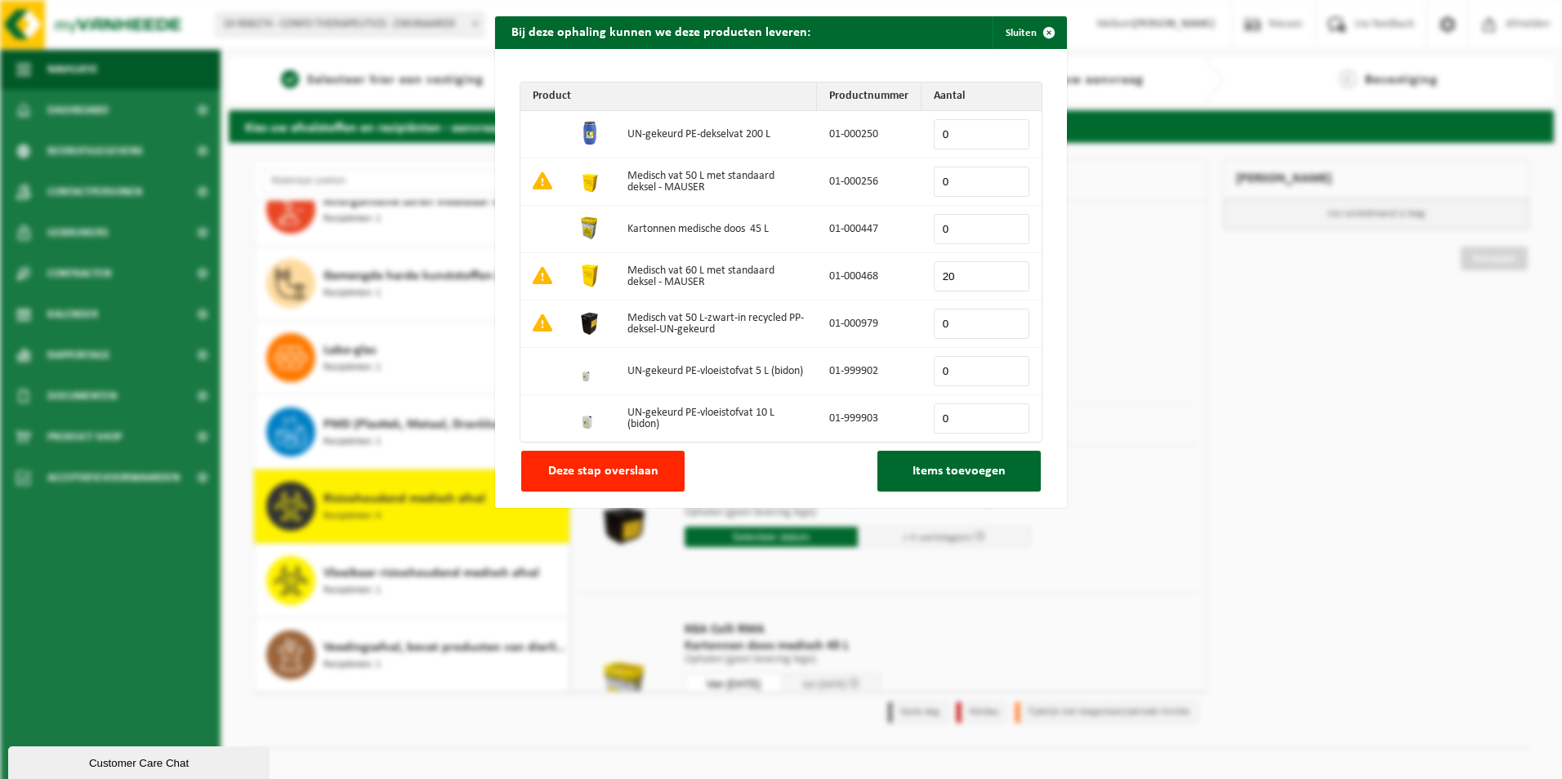
click at [1009, 221] on input "0" at bounding box center [981, 229] width 96 height 30
click at [1006, 222] on input "0" at bounding box center [981, 229] width 96 height 30
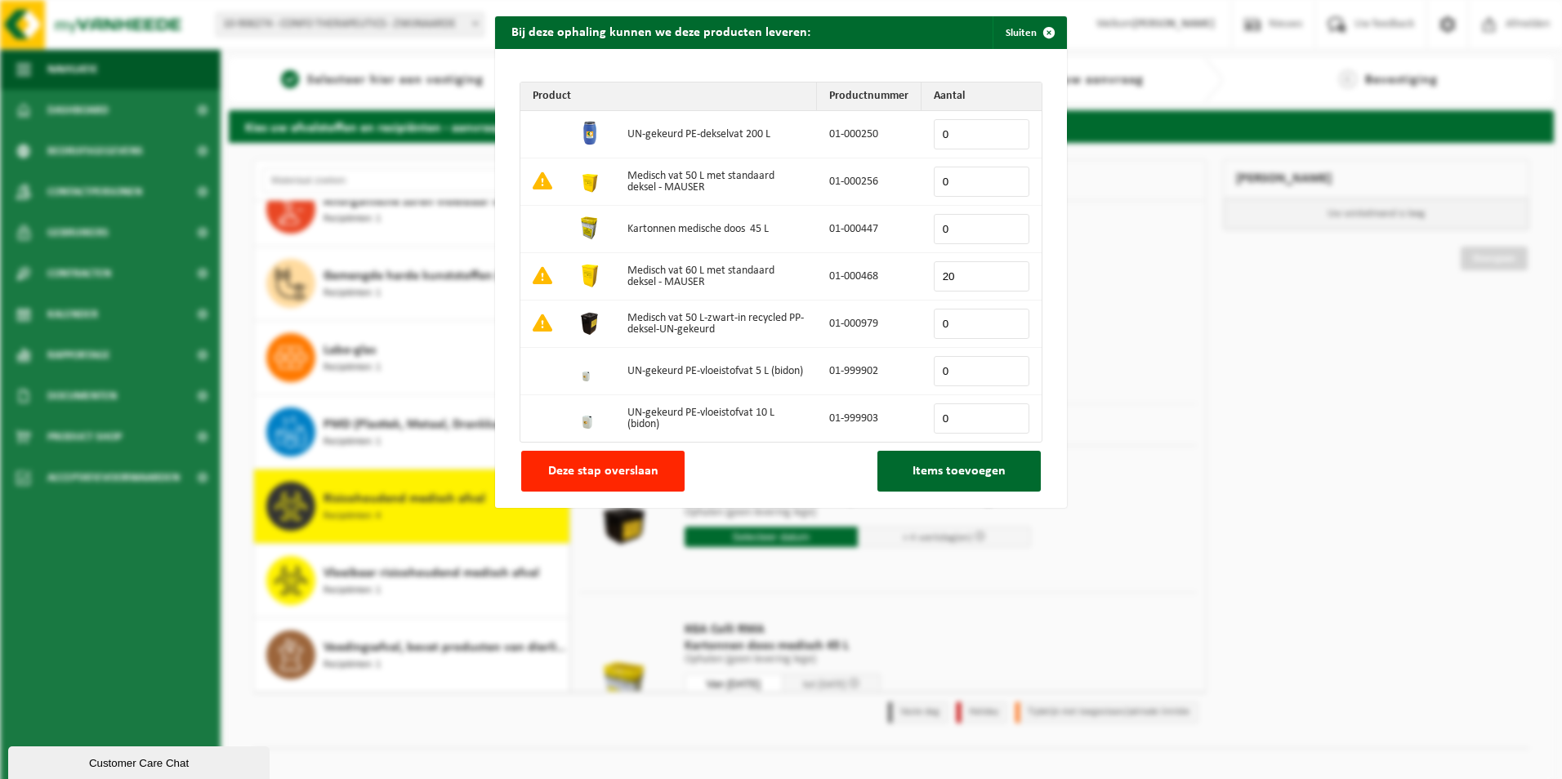
click at [1006, 222] on input "0" at bounding box center [981, 229] width 96 height 30
click at [956, 229] on input "0" at bounding box center [981, 229] width 96 height 30
click at [945, 224] on input "0" at bounding box center [981, 229] width 96 height 30
type input "32"
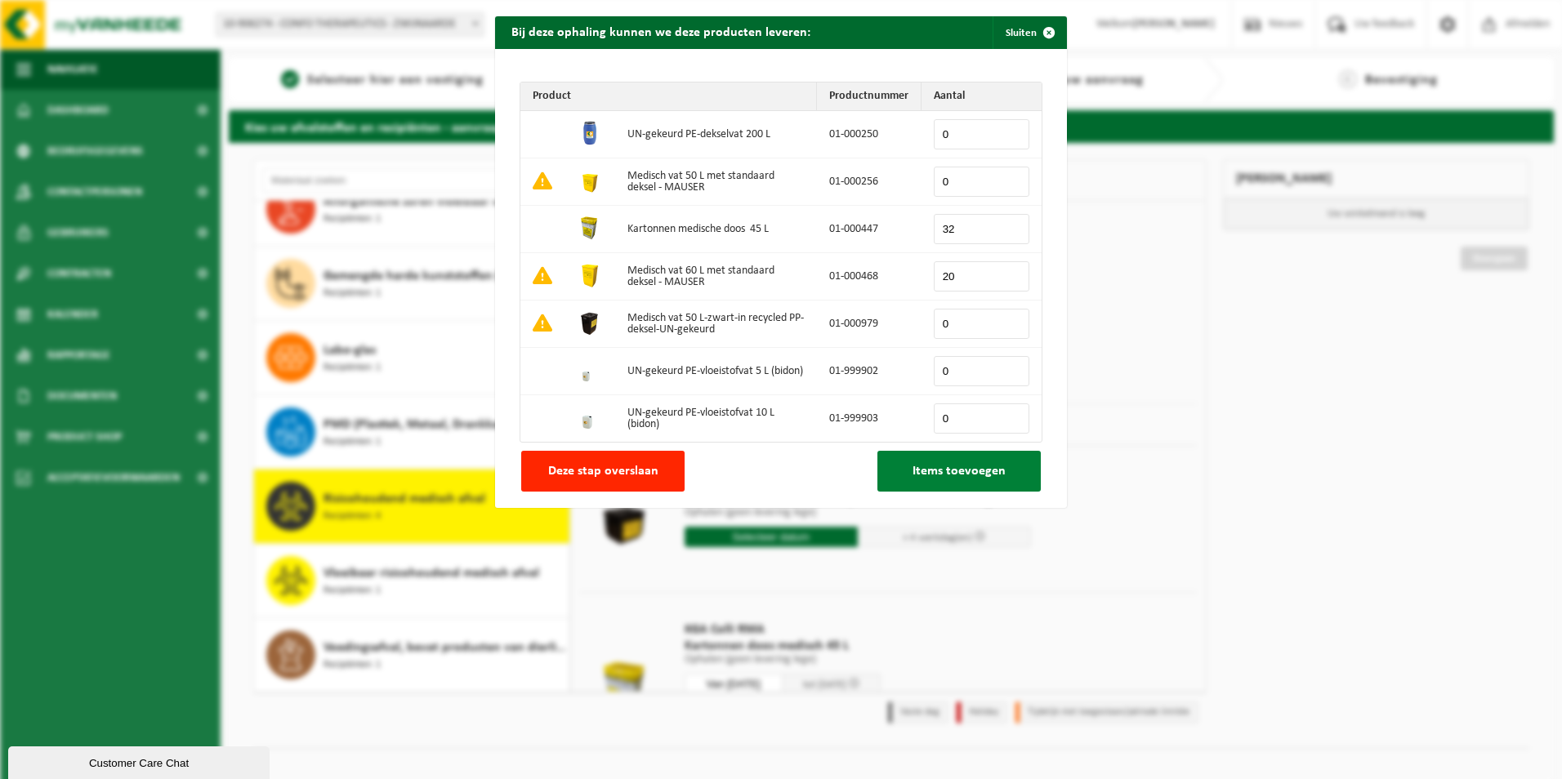
click at [915, 462] on button "Items toevoegen" at bounding box center [958, 471] width 163 height 41
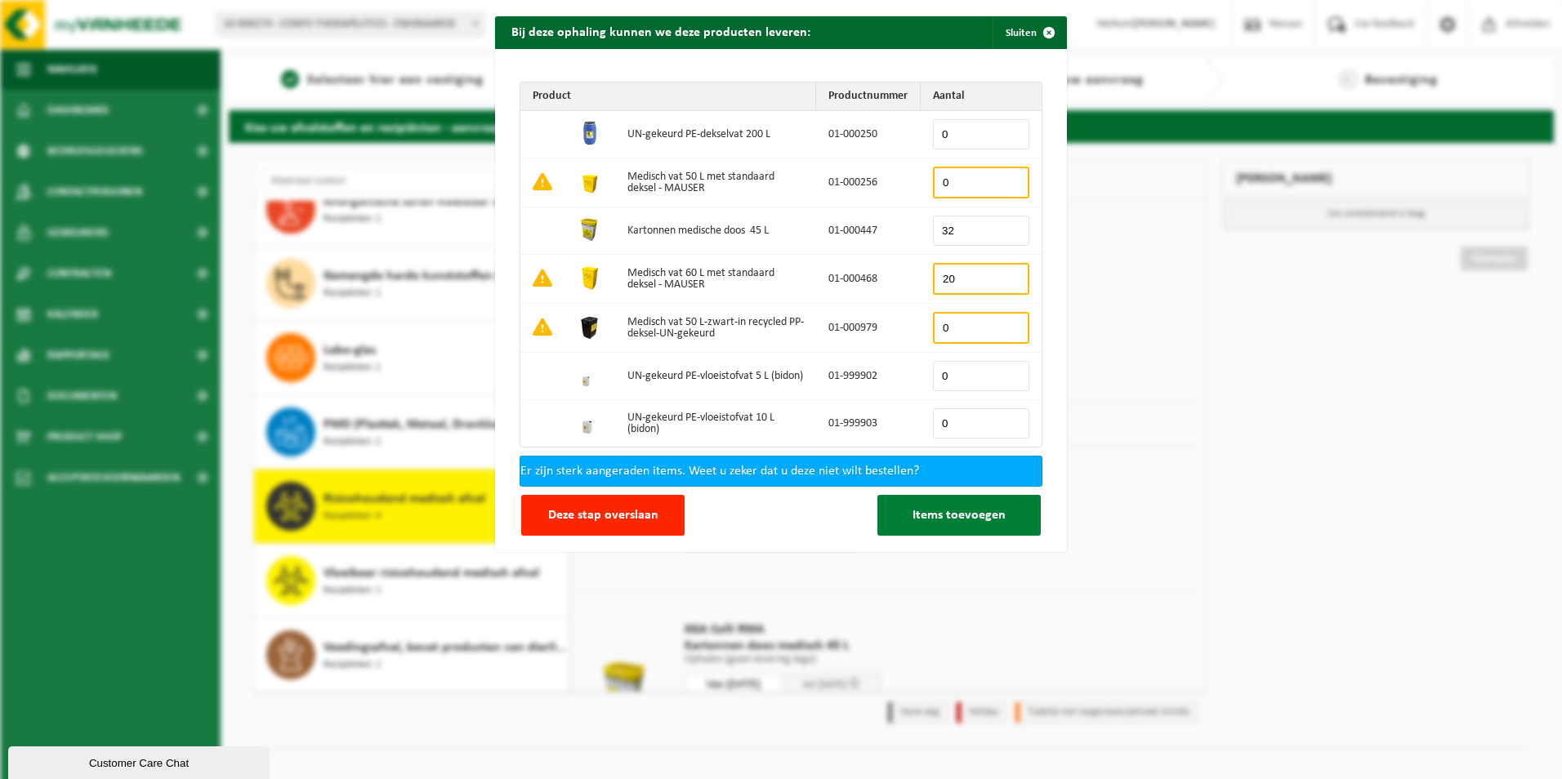
click at [917, 519] on span "Items toevoegen" at bounding box center [958, 515] width 93 height 13
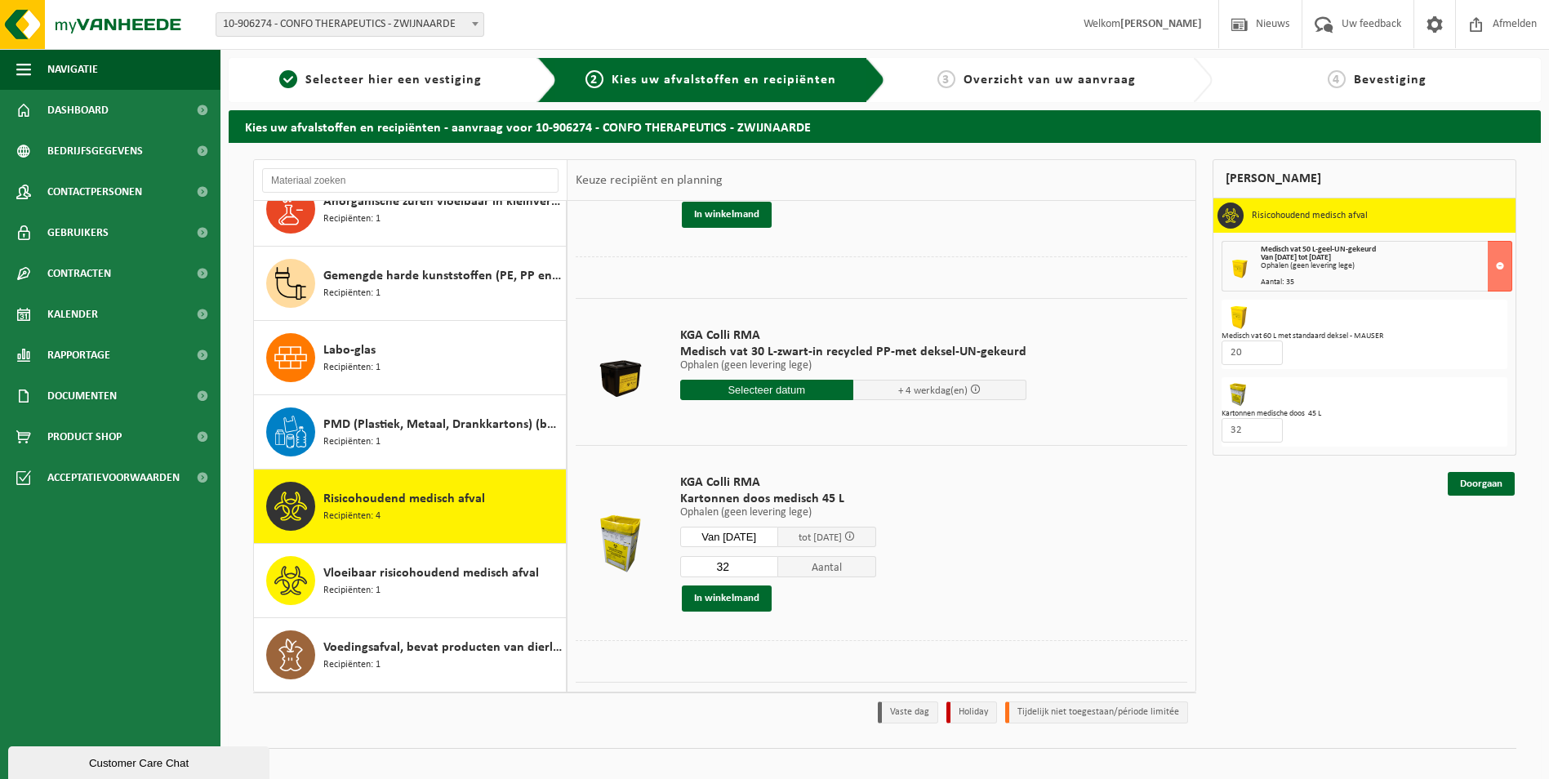
scroll to position [163, 0]
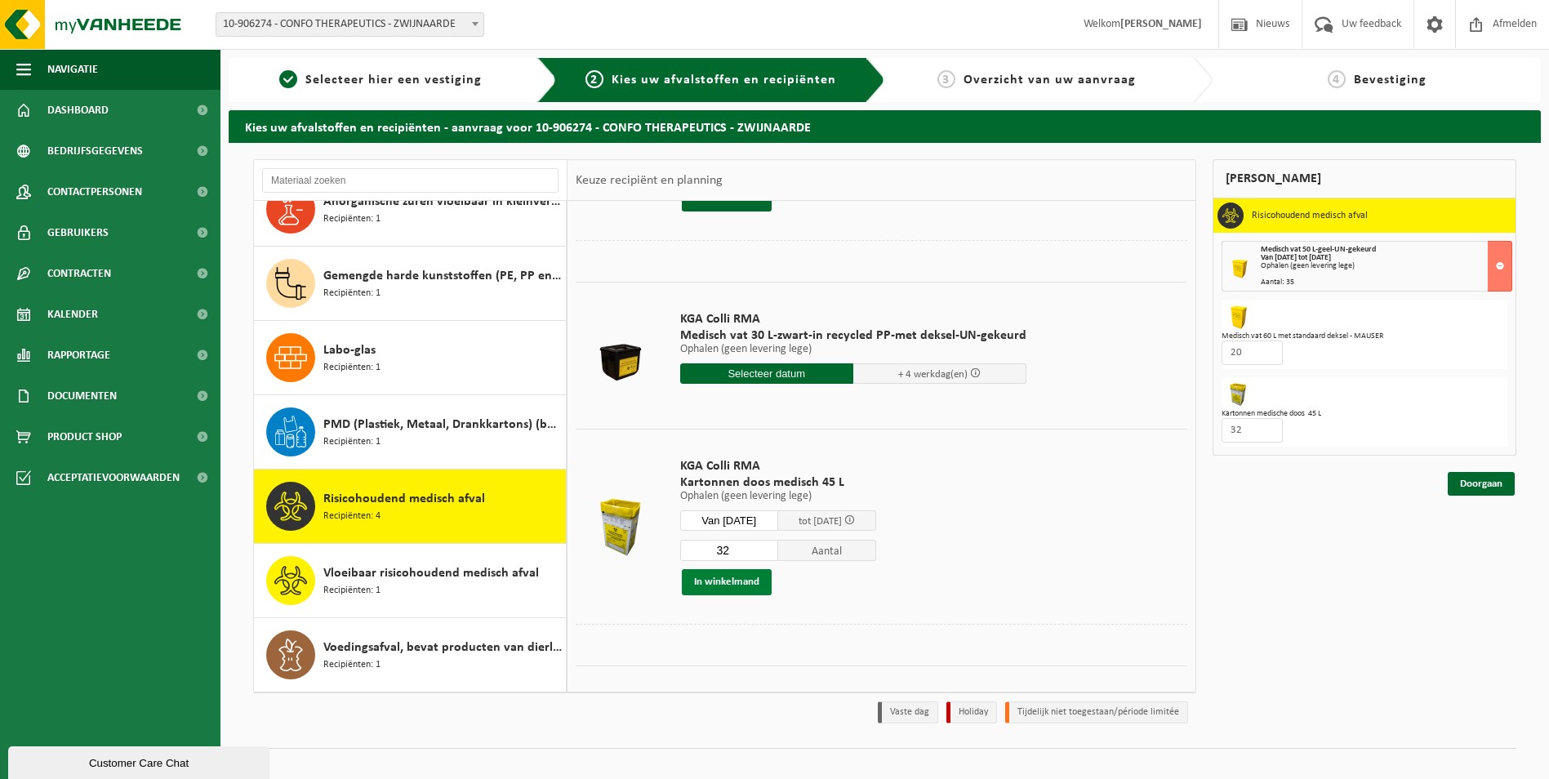
click at [719, 575] on button "In winkelmand" at bounding box center [727, 582] width 90 height 26
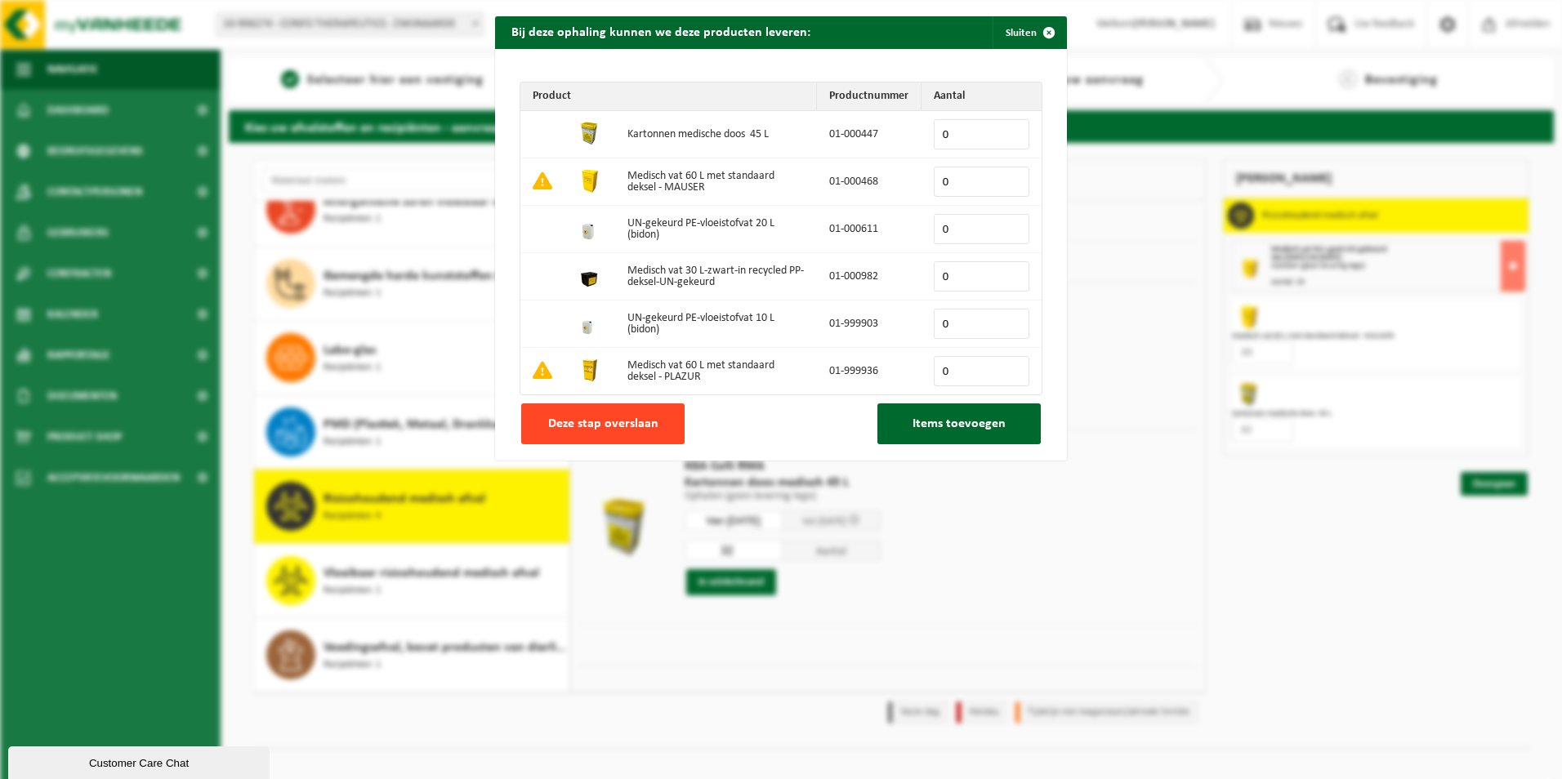
click at [607, 425] on span "Deze stap overslaan" at bounding box center [603, 423] width 110 height 13
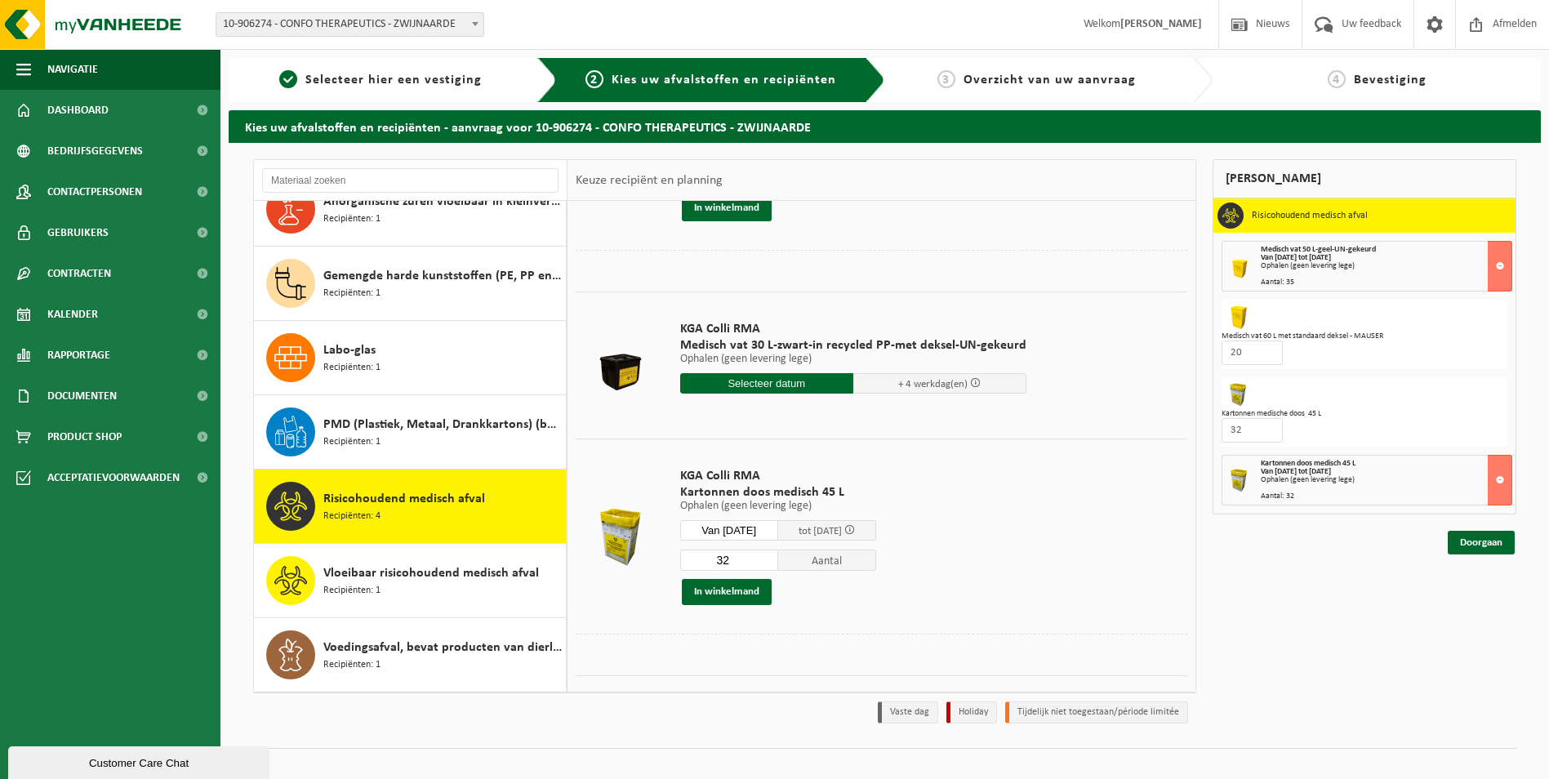
scroll to position [0, 0]
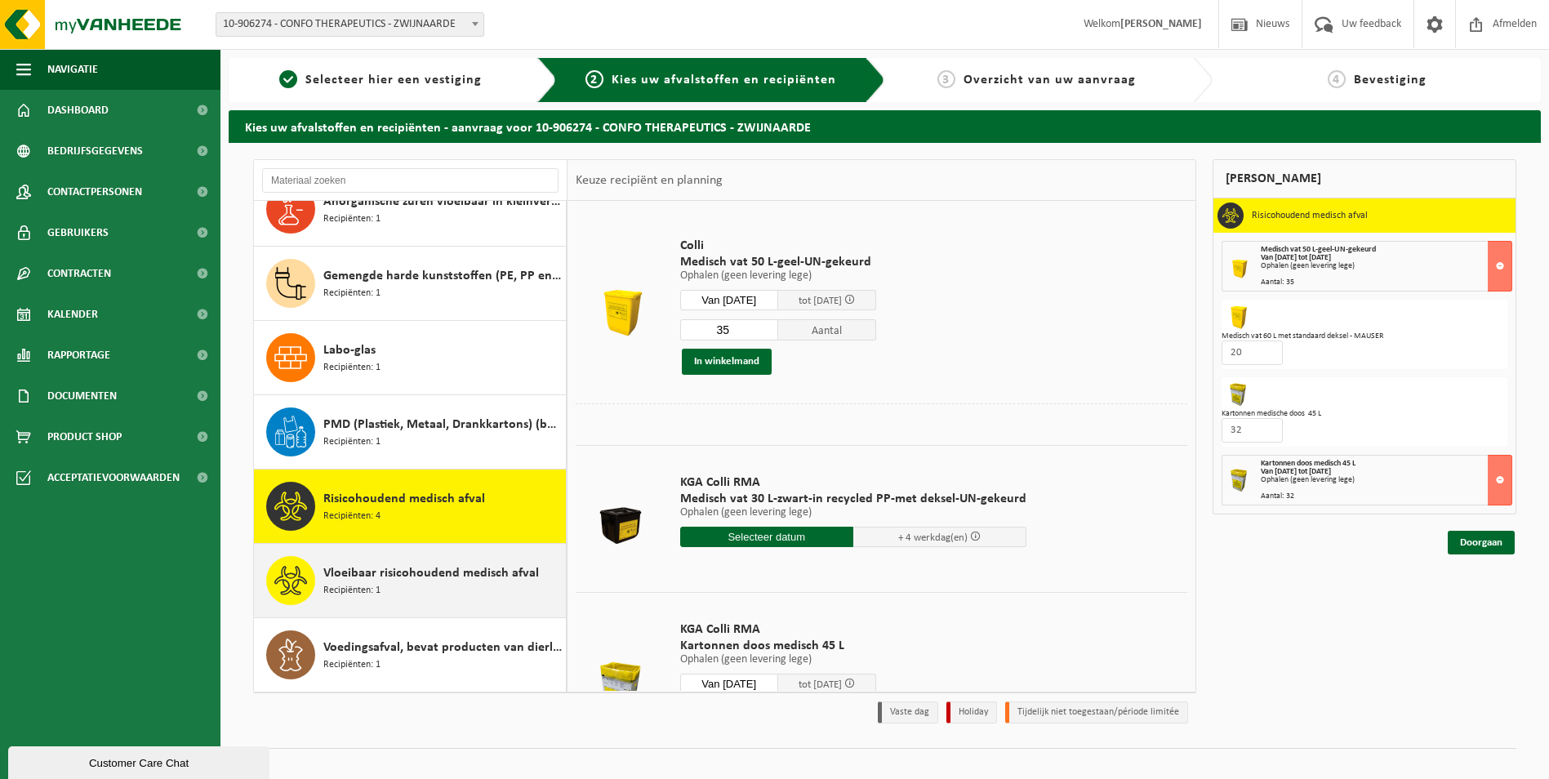
click at [410, 563] on div "Vloeibaar risicohoudend medisch afval Recipiënten: 1" at bounding box center [442, 580] width 238 height 49
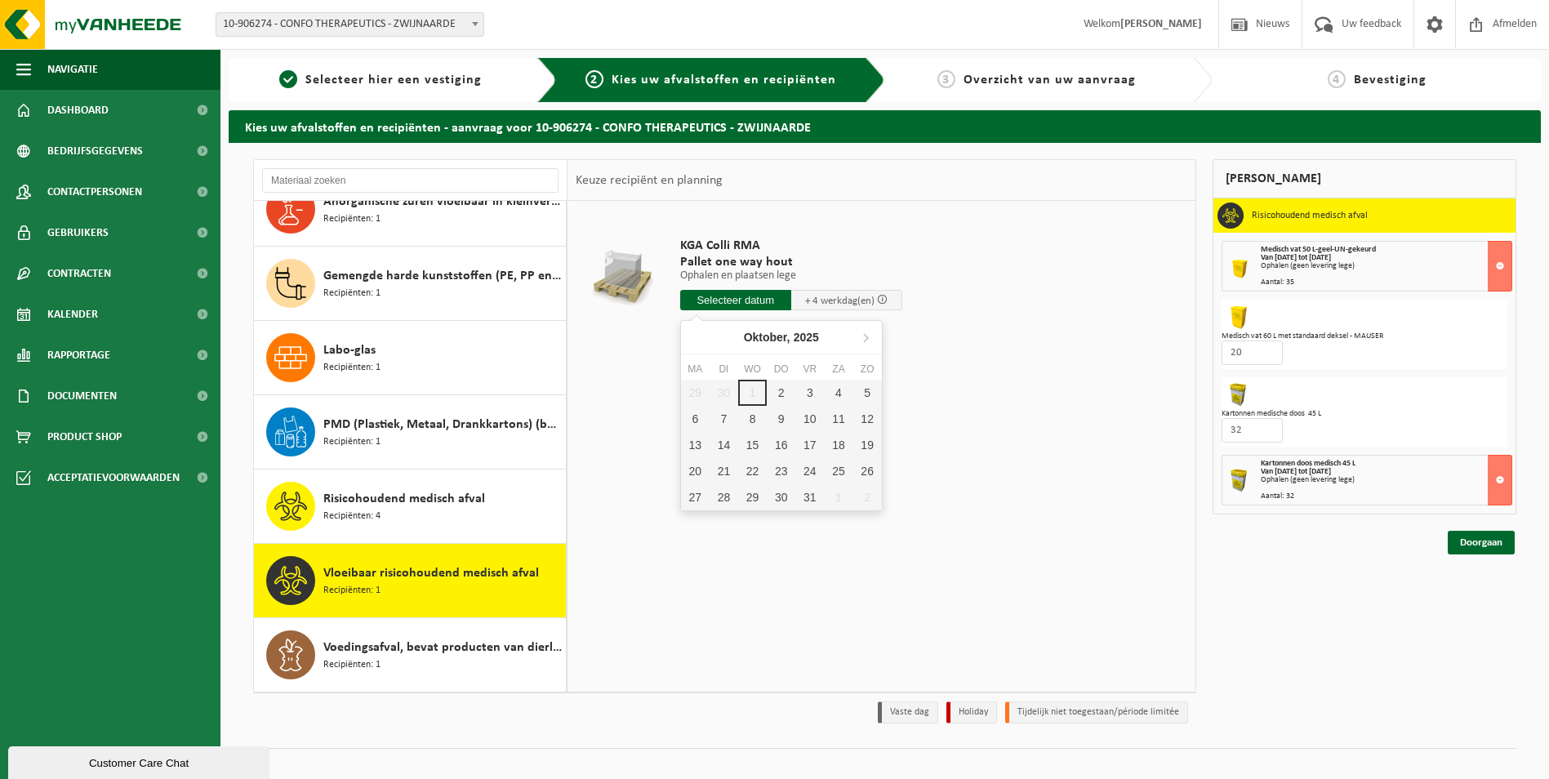
click at [753, 301] on input "text" at bounding box center [735, 300] width 111 height 20
click at [785, 386] on div "2" at bounding box center [781, 393] width 29 height 26
type input "Van 2025-10-02"
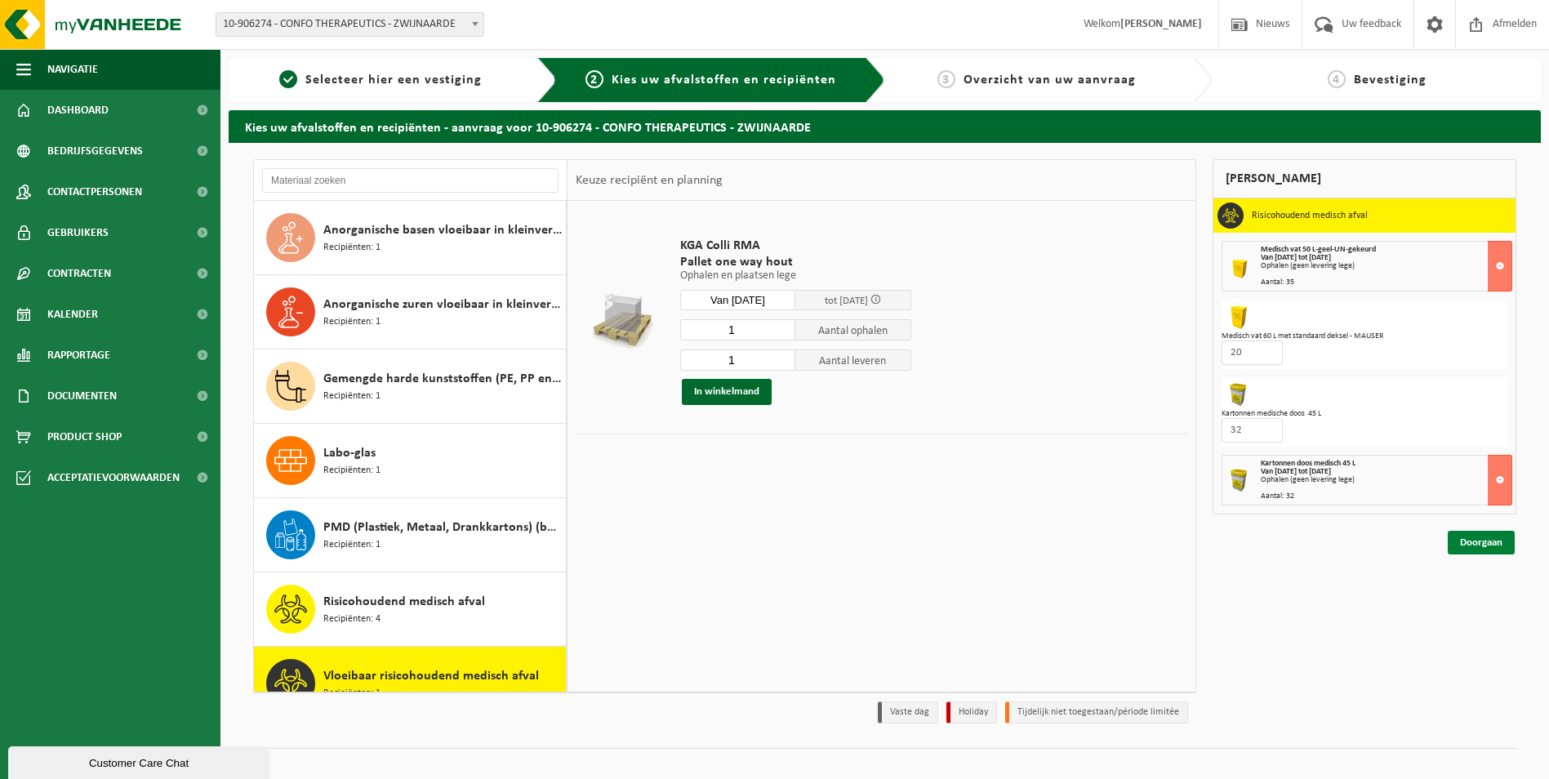
click at [1457, 537] on link "Doorgaan" at bounding box center [1481, 543] width 67 height 24
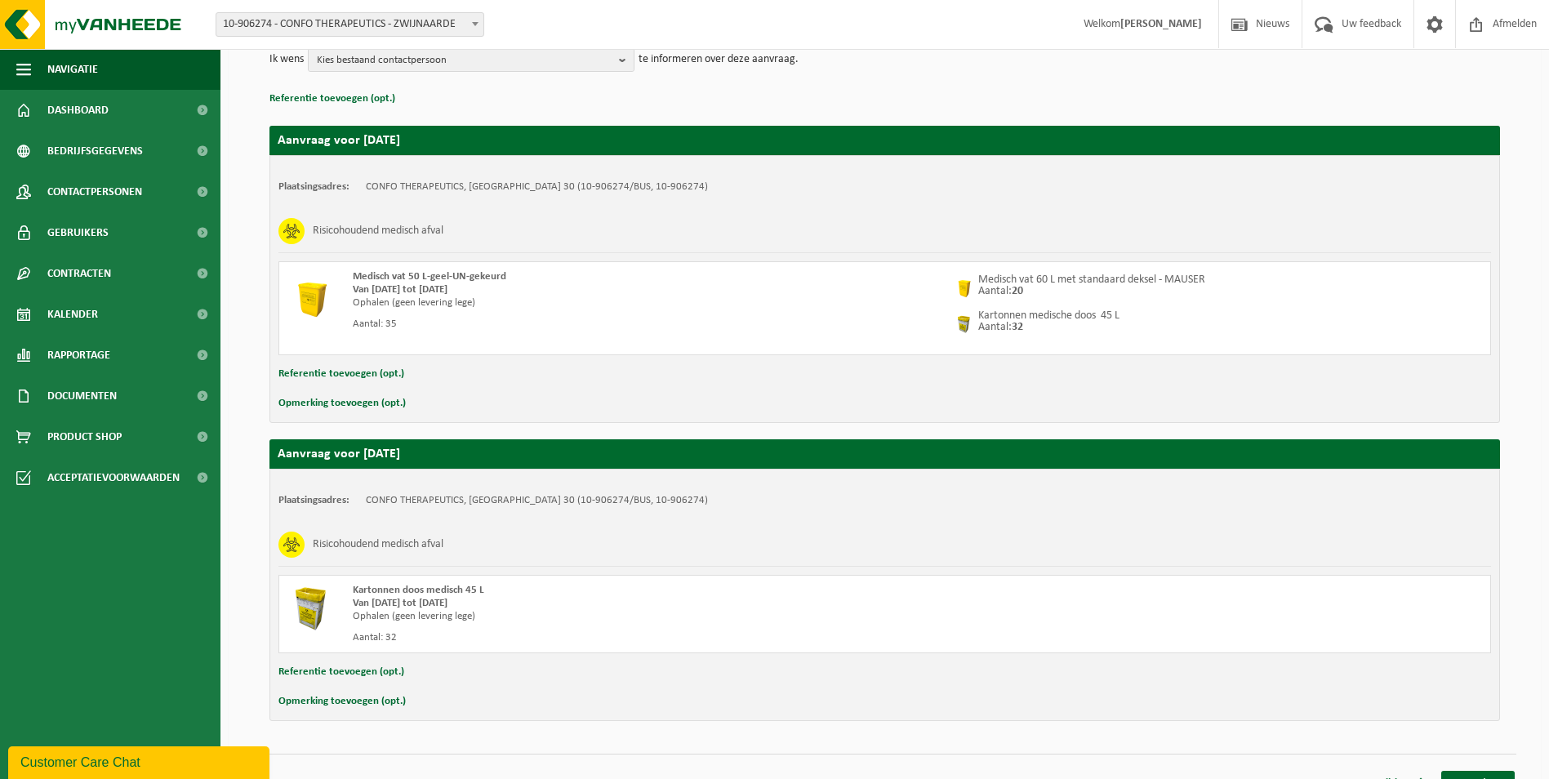
scroll to position [234, 0]
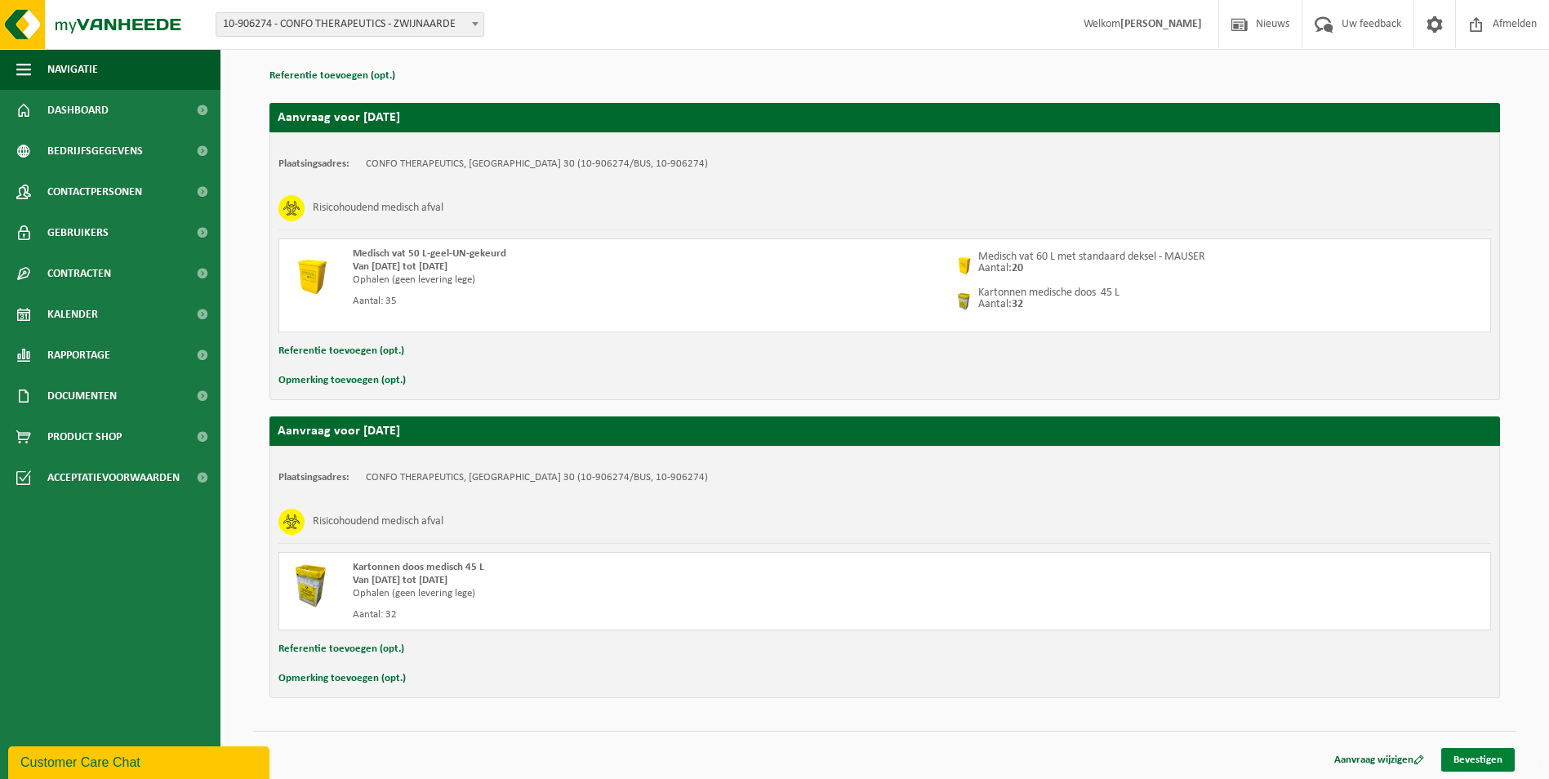
click at [1458, 759] on link "Bevestigen" at bounding box center [1478, 760] width 74 height 24
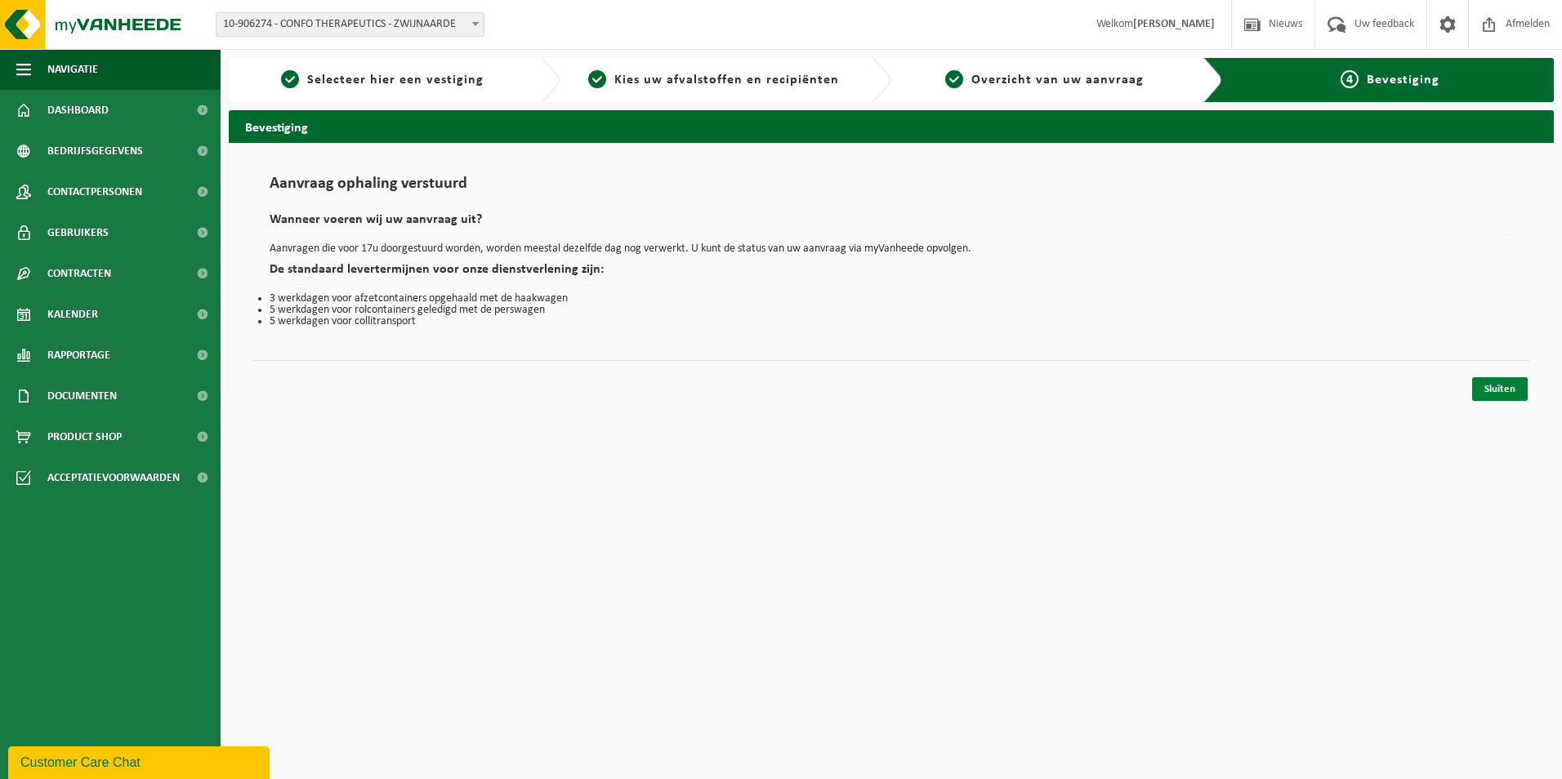
click at [1487, 389] on link "Sluiten" at bounding box center [1500, 389] width 56 height 24
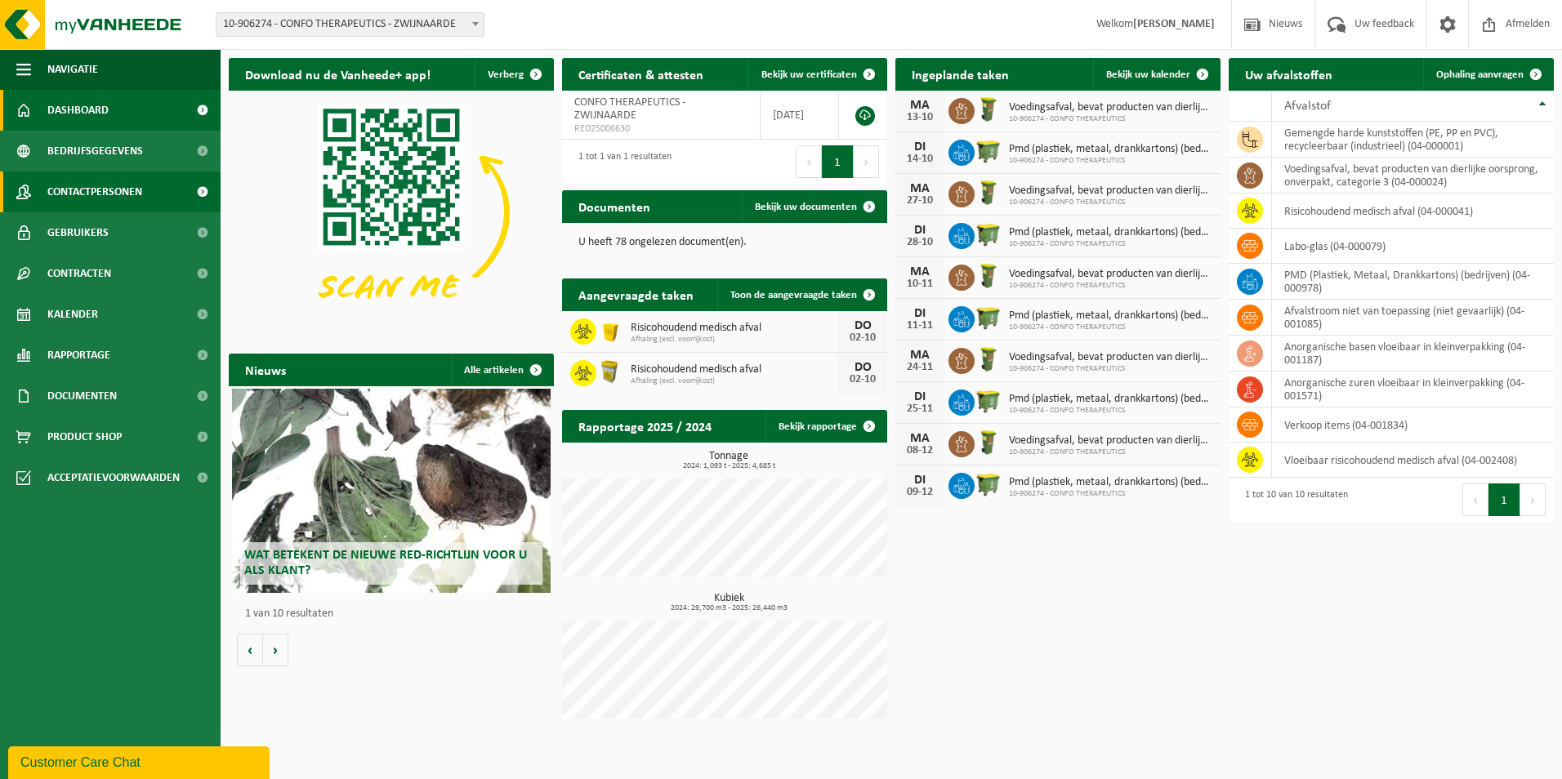
click at [128, 187] on span "Contactpersonen" at bounding box center [94, 192] width 95 height 41
